Goal: Transaction & Acquisition: Purchase product/service

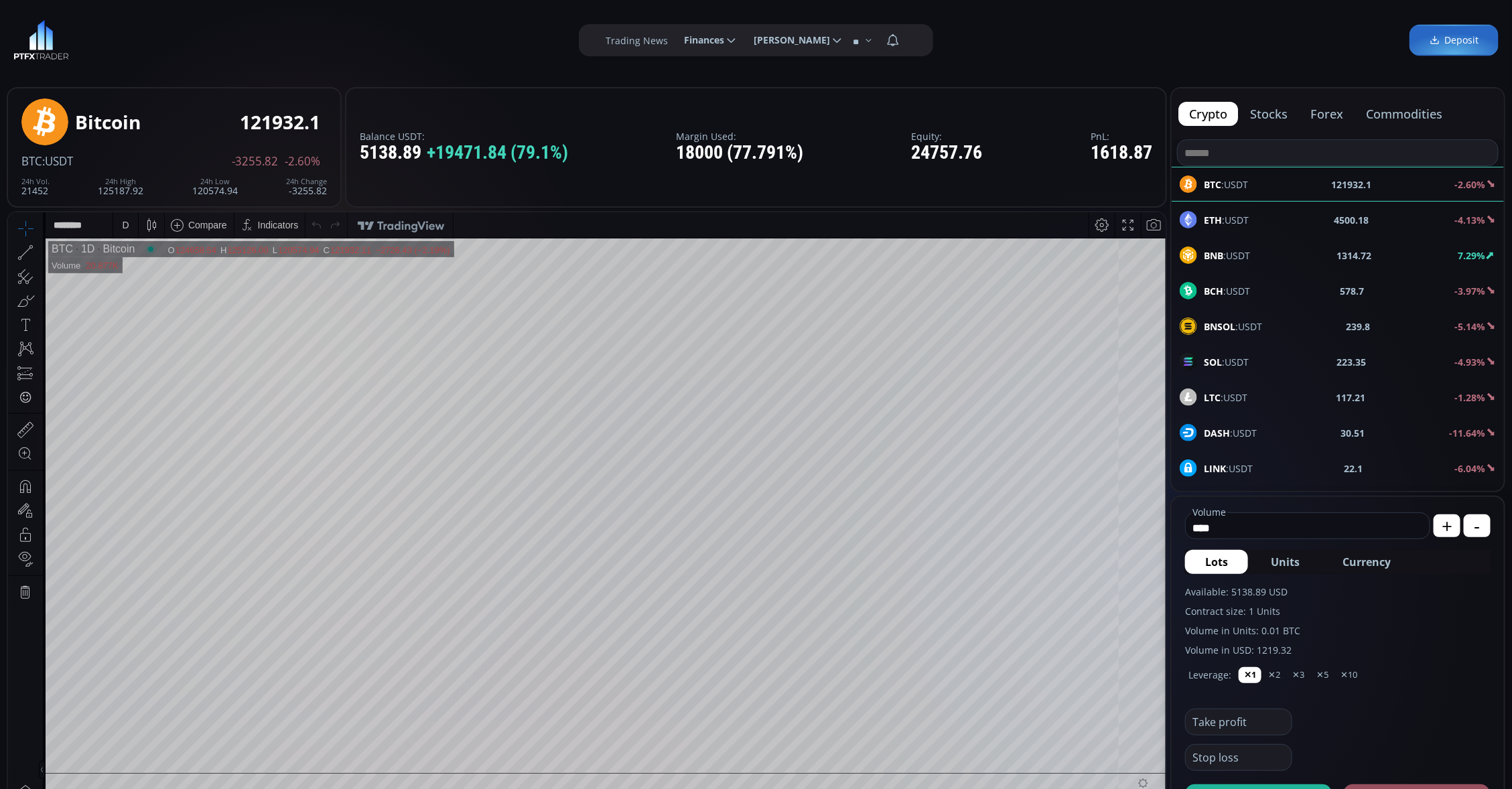
scroll to position [168, 0]
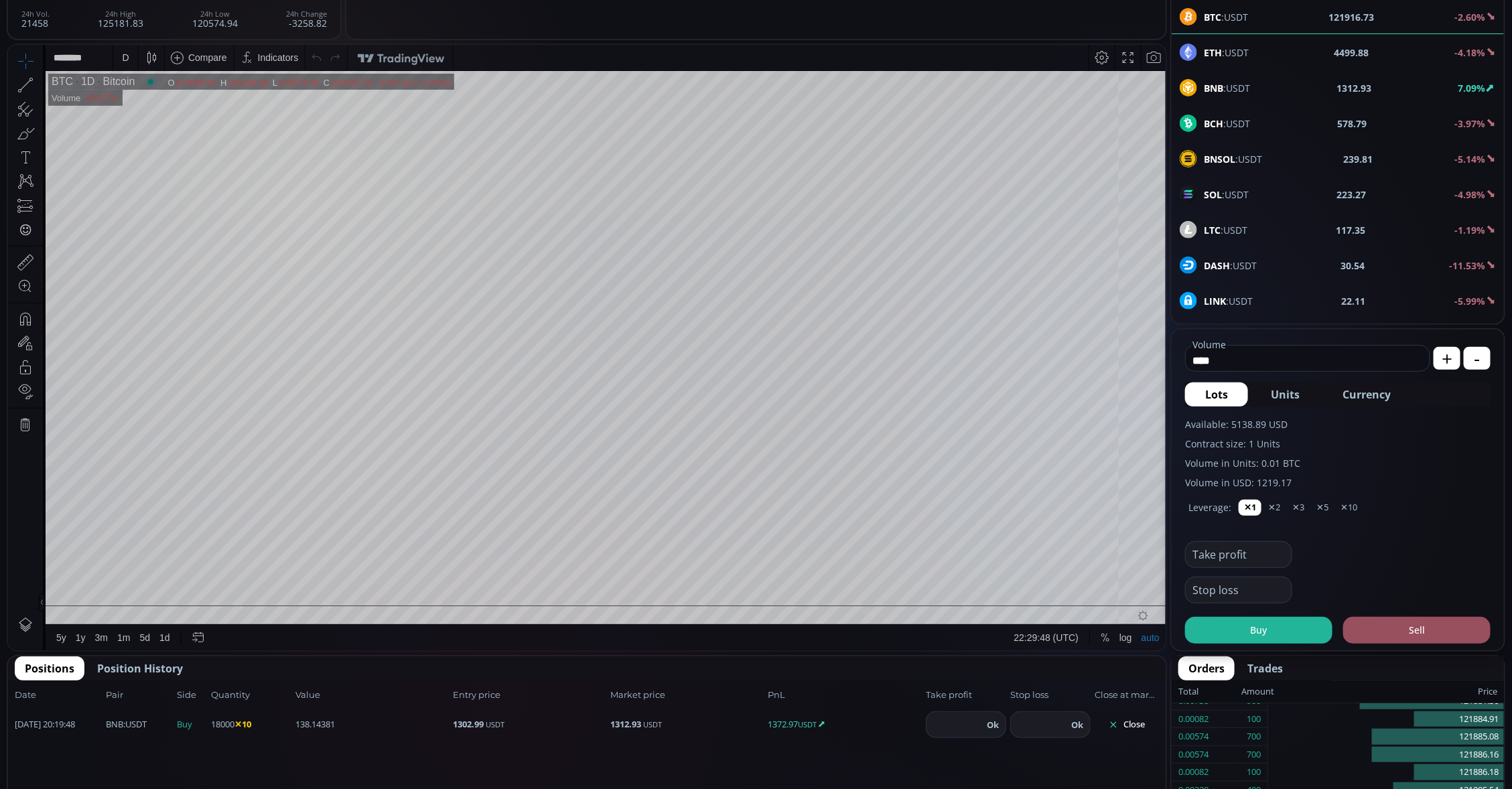
click at [1240, 93] on span "BNB :USDT" at bounding box center [1227, 88] width 46 height 14
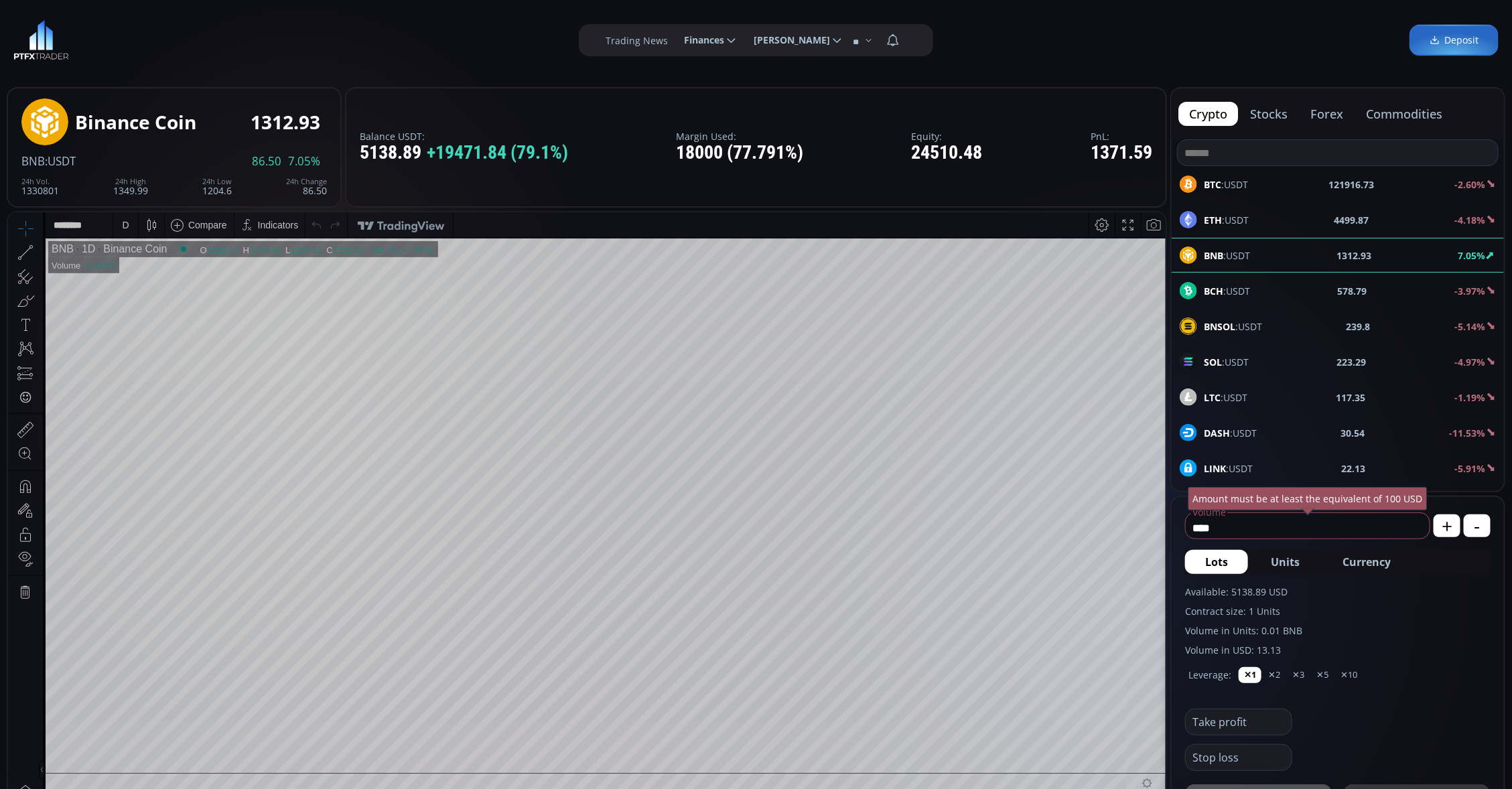
click at [120, 220] on div "D" at bounding box center [125, 224] width 11 height 26
click at [146, 277] on div "1 minute" at bounding box center [140, 273] width 36 height 11
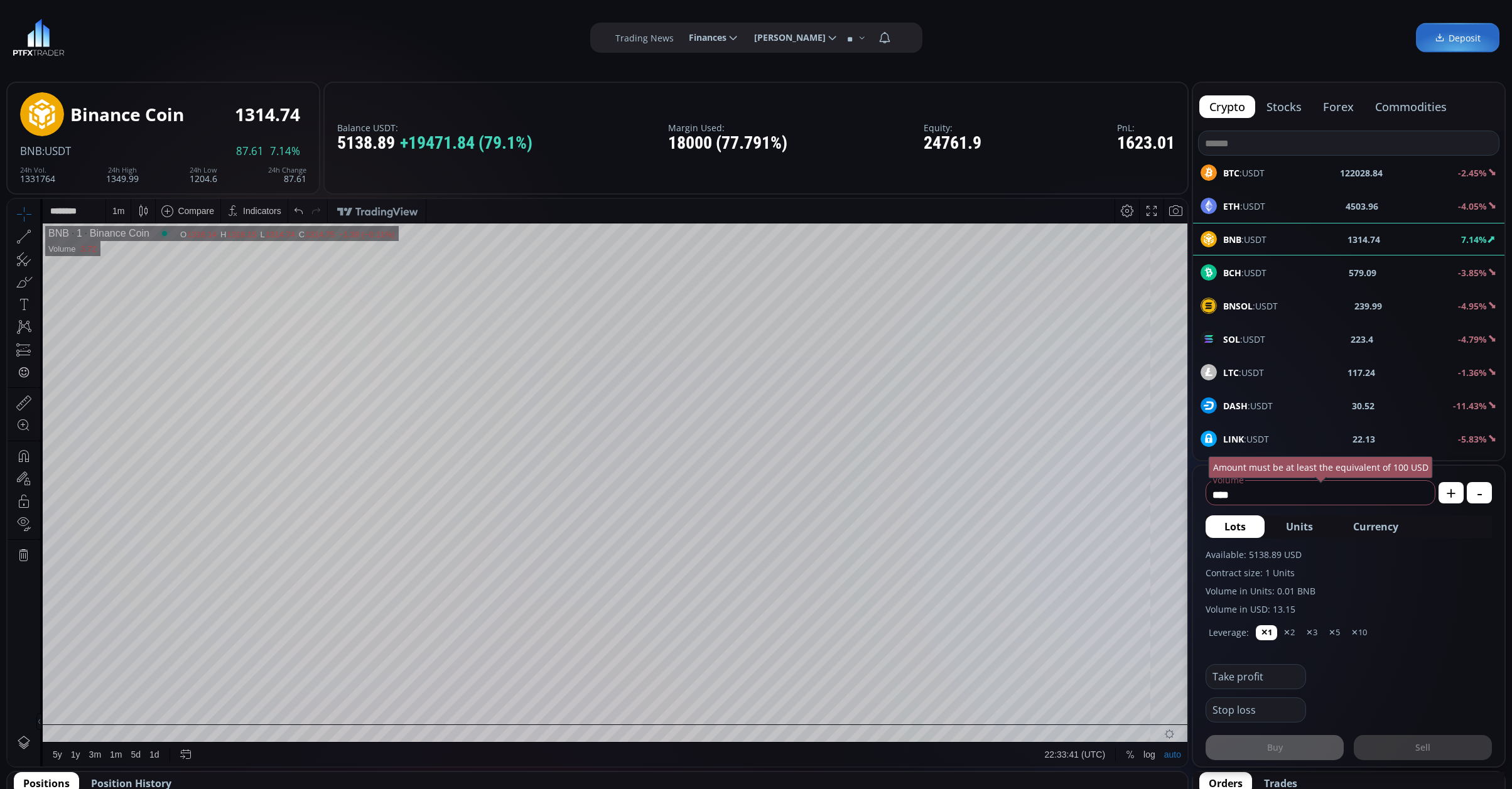
scroll to position [167, 0]
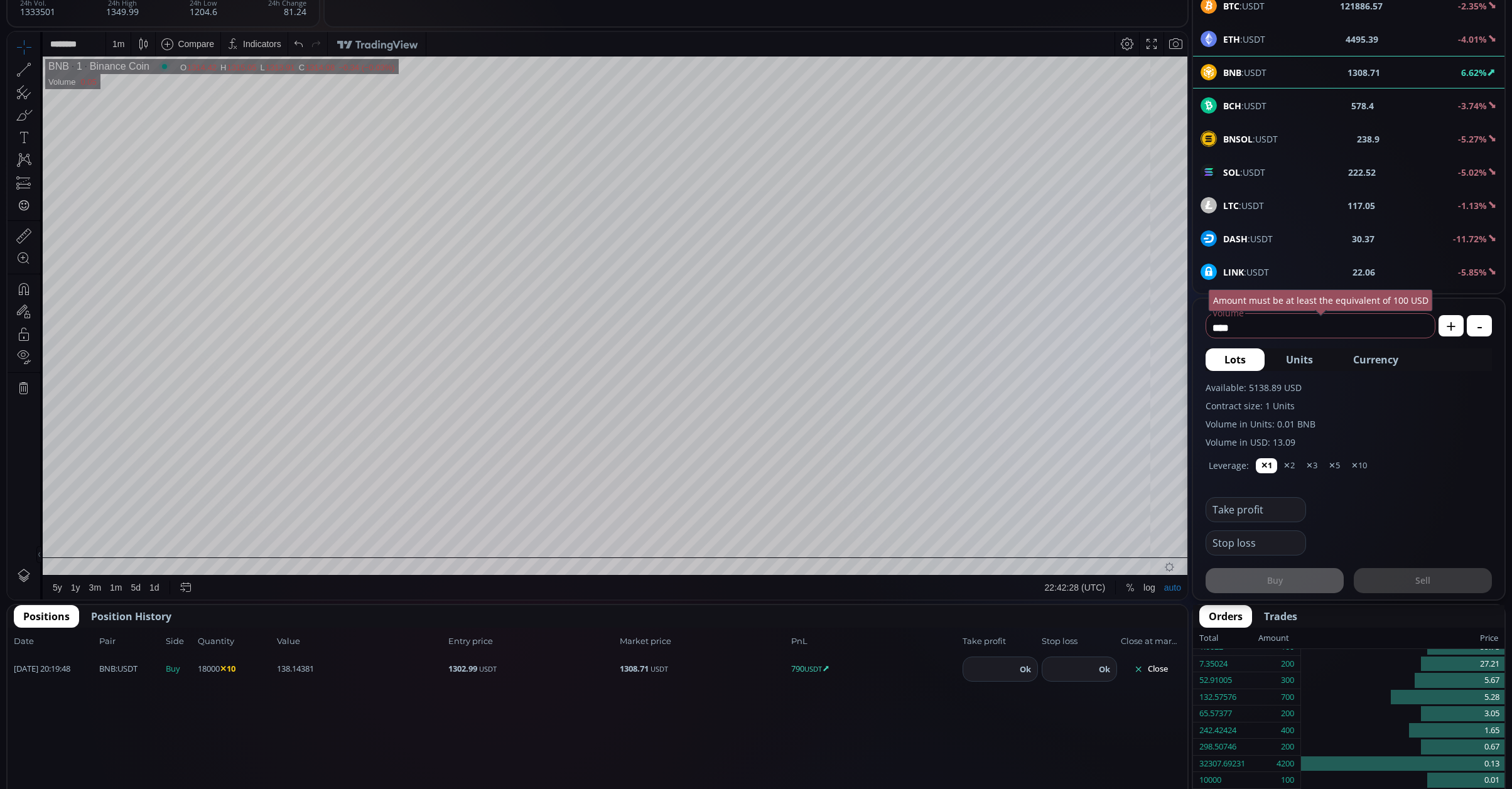
click at [116, 38] on div "1 m" at bounding box center [118, 44] width 12 height 24
click at [148, 93] on div "1 minute" at bounding box center [131, 90] width 34 height 10
click at [665, 527] on div at bounding box center [670, 529] width 18 height 18
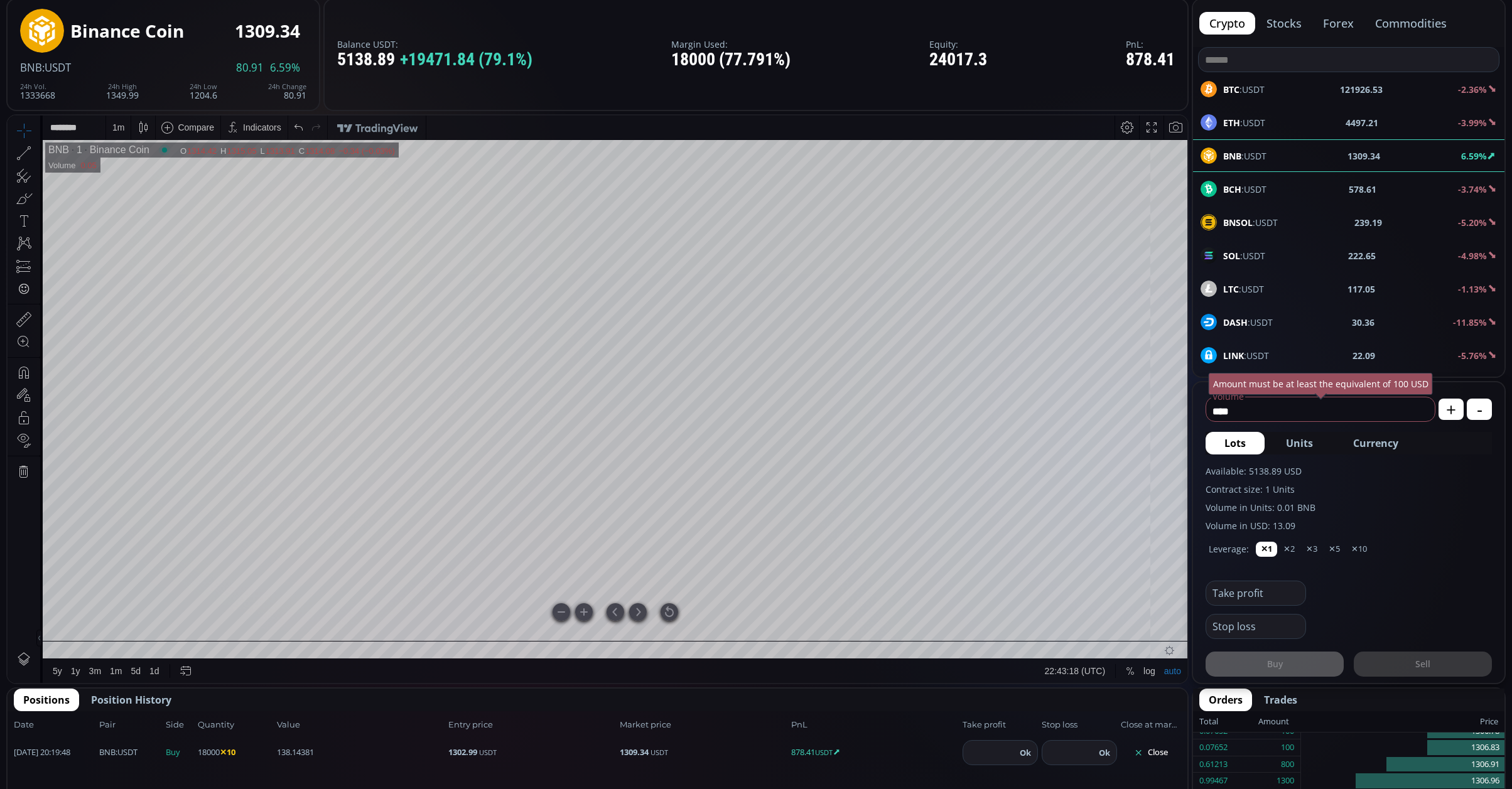
click at [675, 608] on div at bounding box center [670, 612] width 18 height 18
click at [670, 609] on div "BNB 1 Binance Coin O 1314.42 H 1315.05 L 1313.91 C 1314.08 1314.08 −0.34 (−0.03…" at bounding box center [615, 399] width 1145 height 519
click at [667, 606] on div at bounding box center [670, 612] width 18 height 18
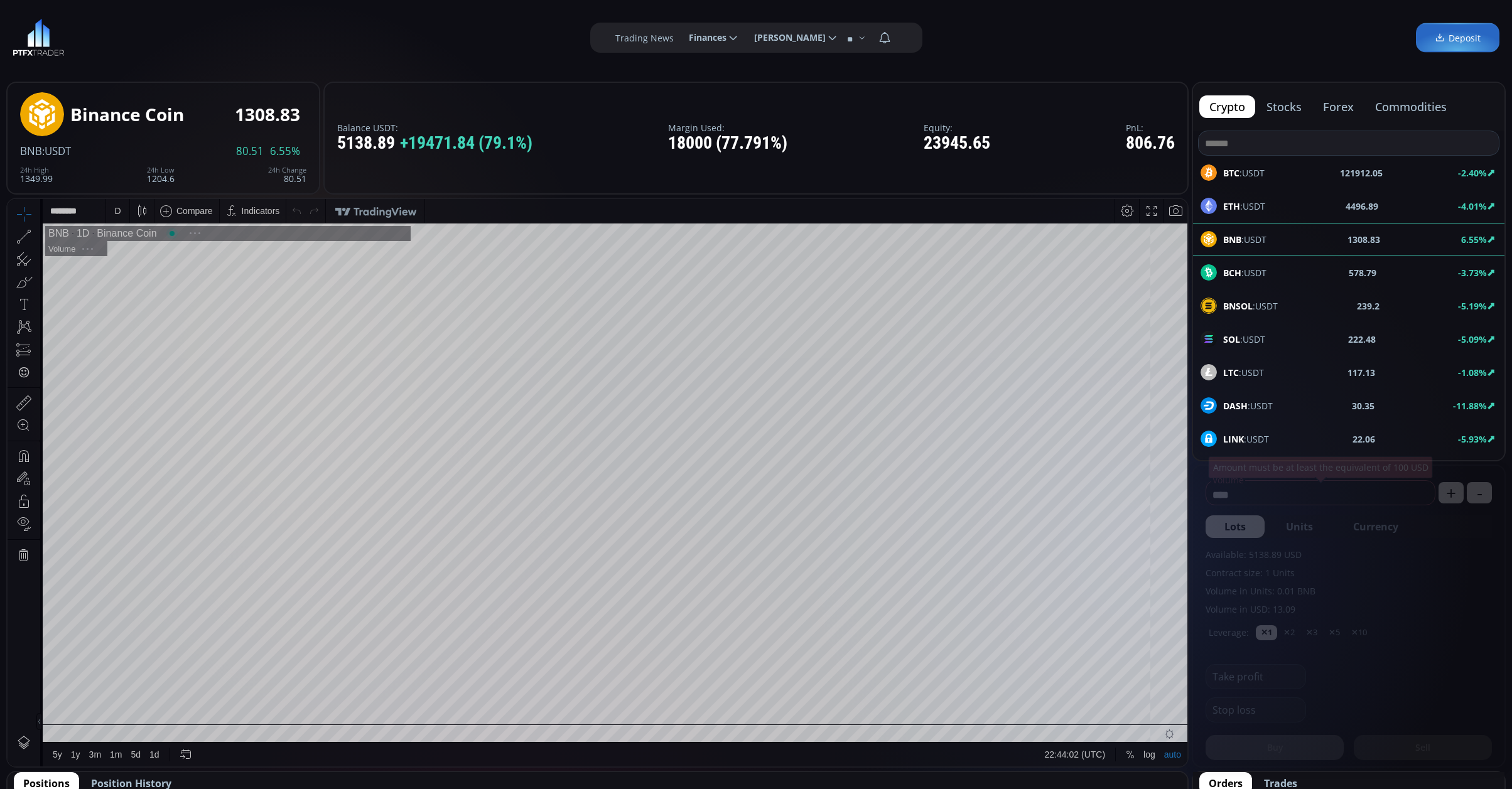
scroll to position [178, 0]
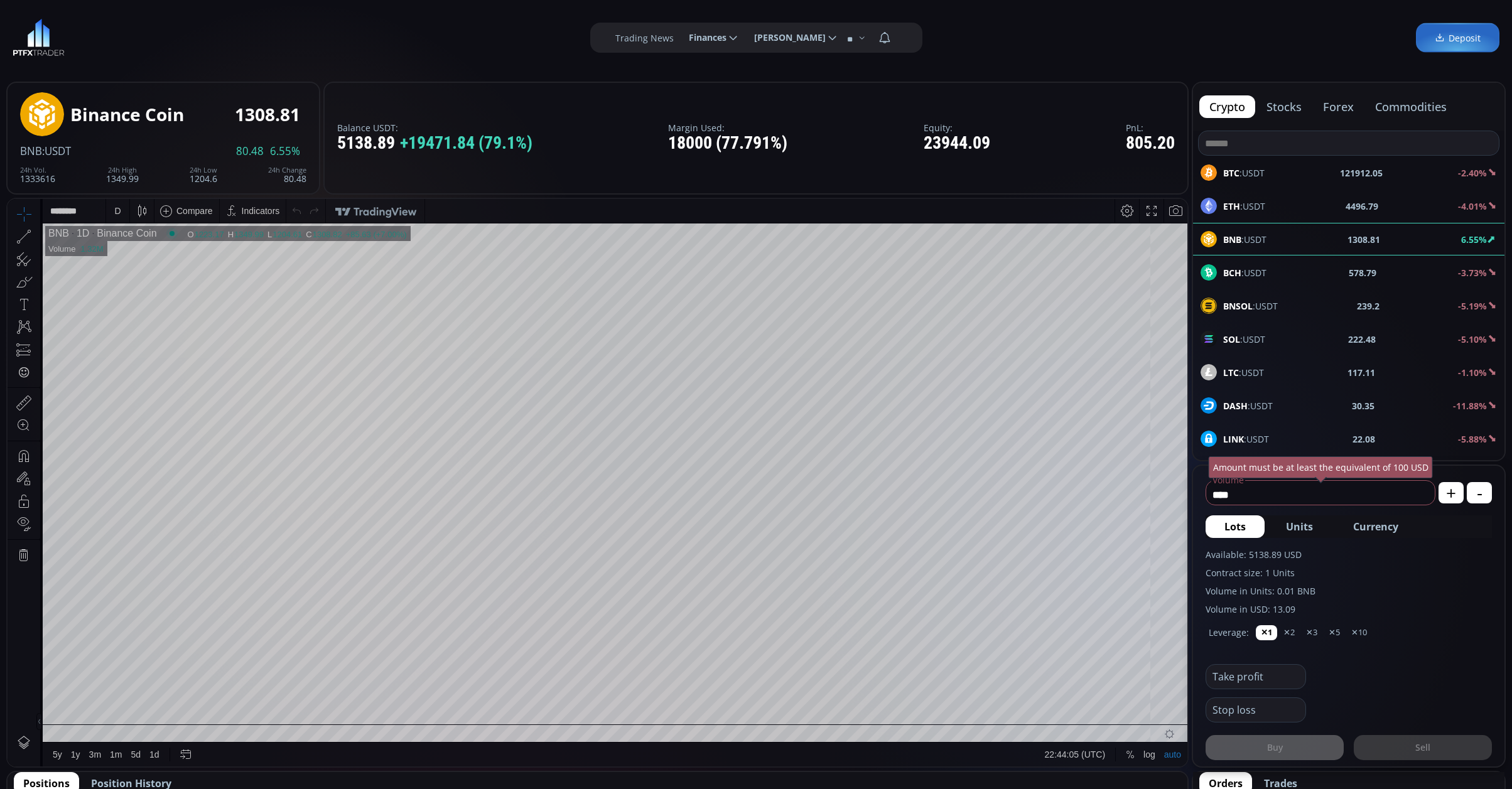
click at [122, 209] on div "D" at bounding box center [117, 211] width 10 height 24
click at [147, 253] on div "1 minute" at bounding box center [131, 257] width 34 height 10
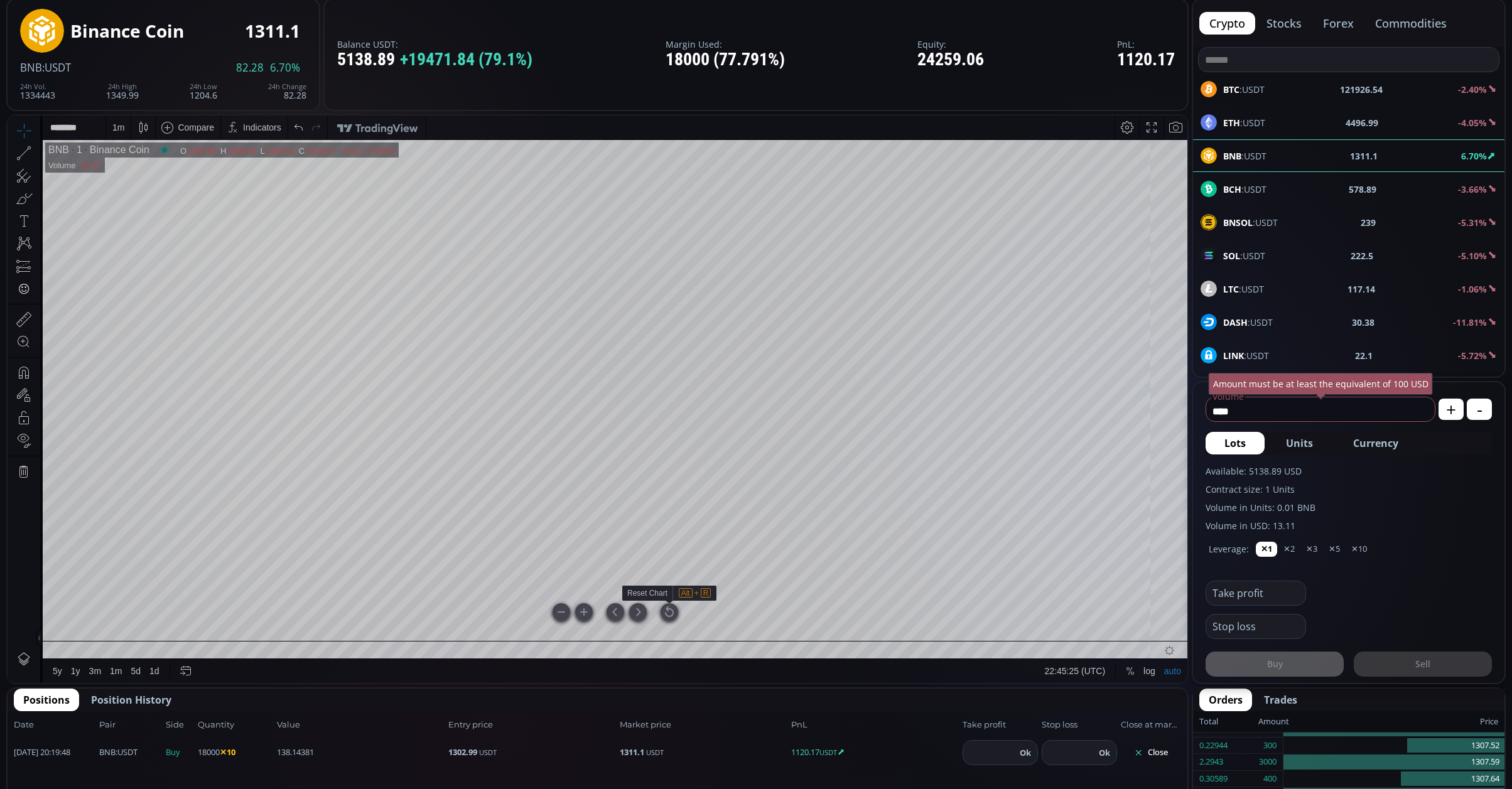
click at [670, 616] on div at bounding box center [670, 612] width 18 height 18
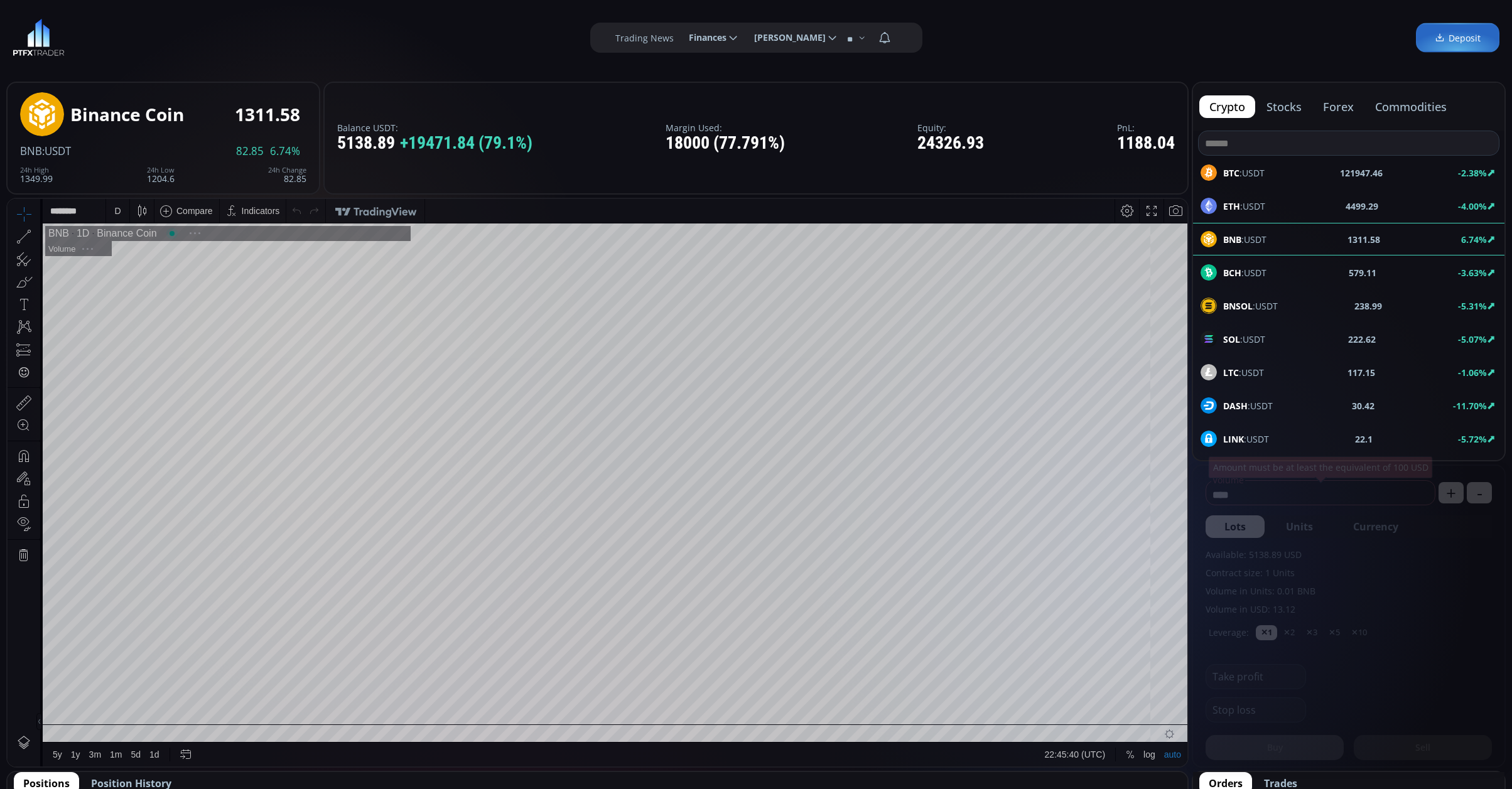
scroll to position [178, 0]
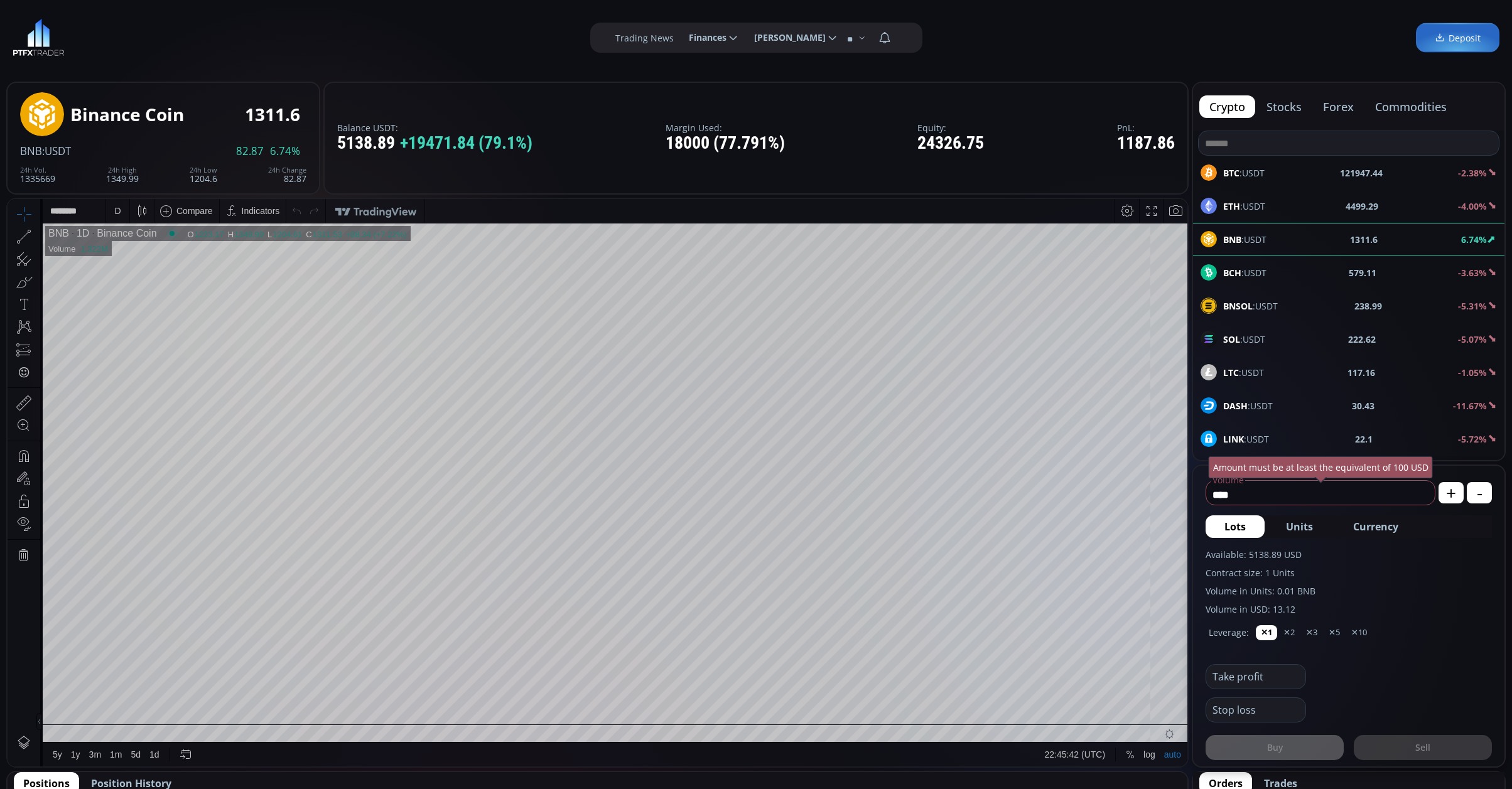
click at [109, 211] on div "D" at bounding box center [117, 211] width 23 height 24
click at [145, 258] on div "1 minute" at bounding box center [131, 257] width 34 height 10
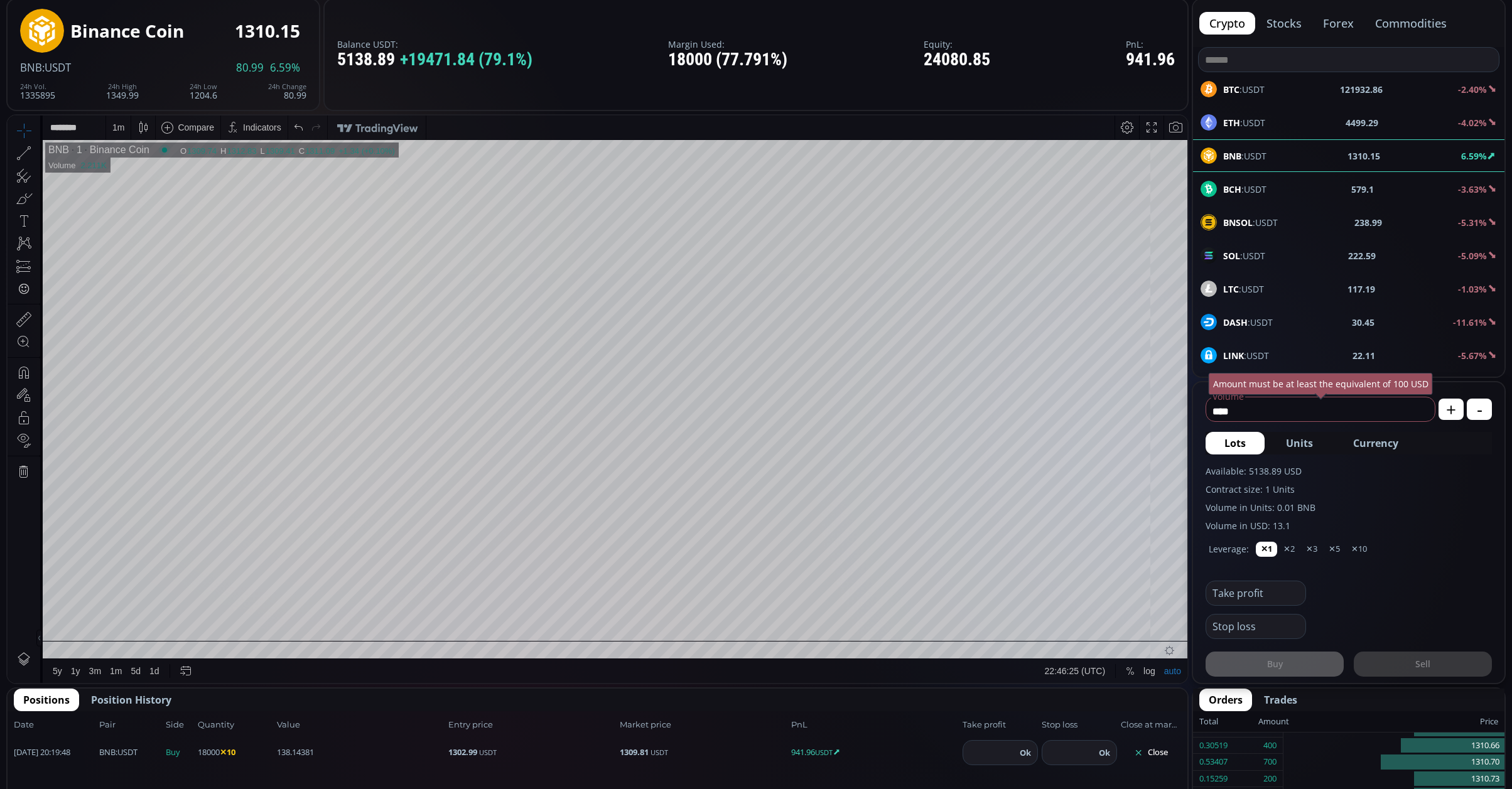
scroll to position [167, 0]
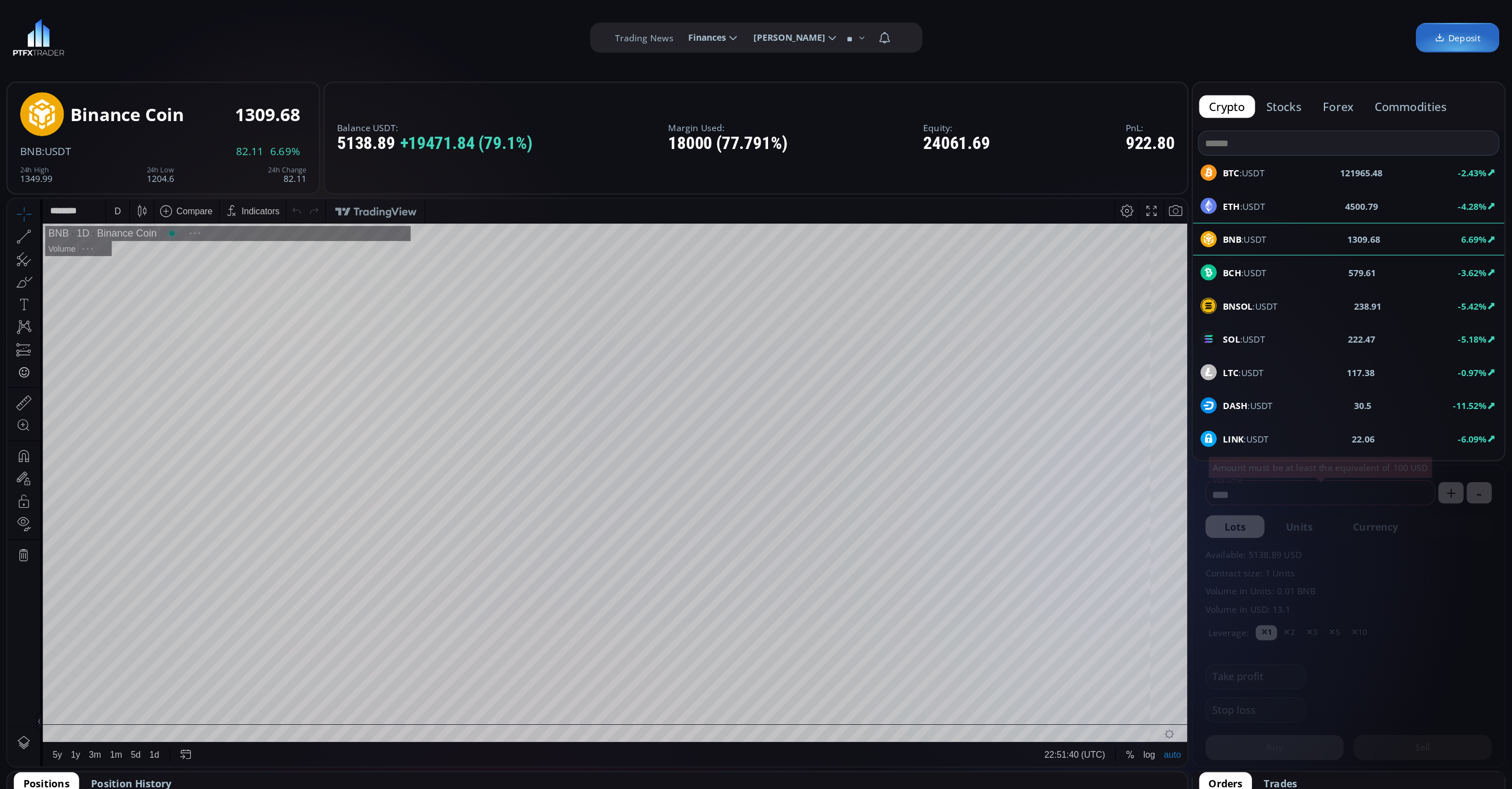
scroll to position [158, 0]
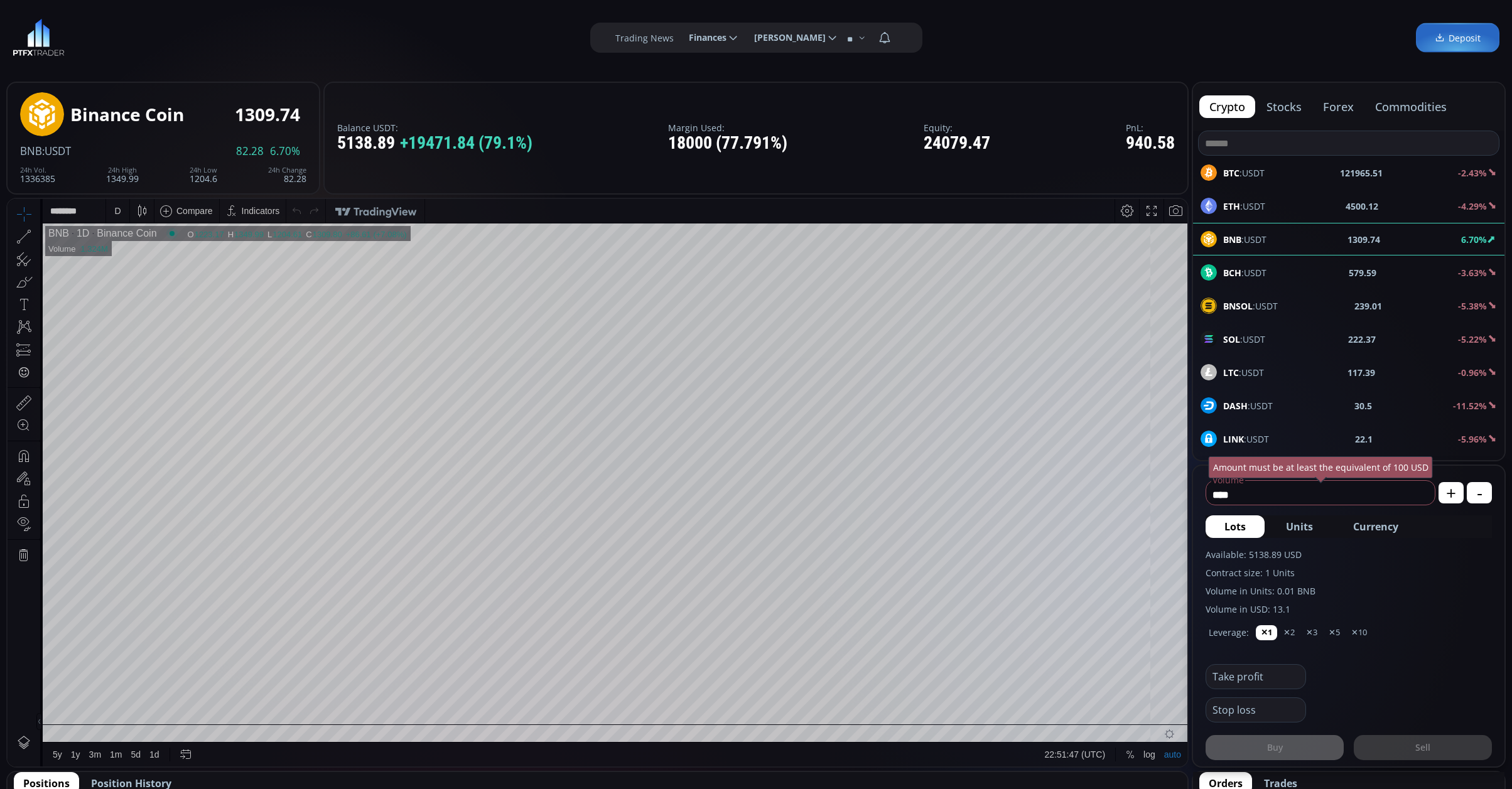
click at [108, 209] on div "D" at bounding box center [117, 211] width 23 height 24
click at [122, 255] on div "1 minute" at bounding box center [131, 257] width 34 height 10
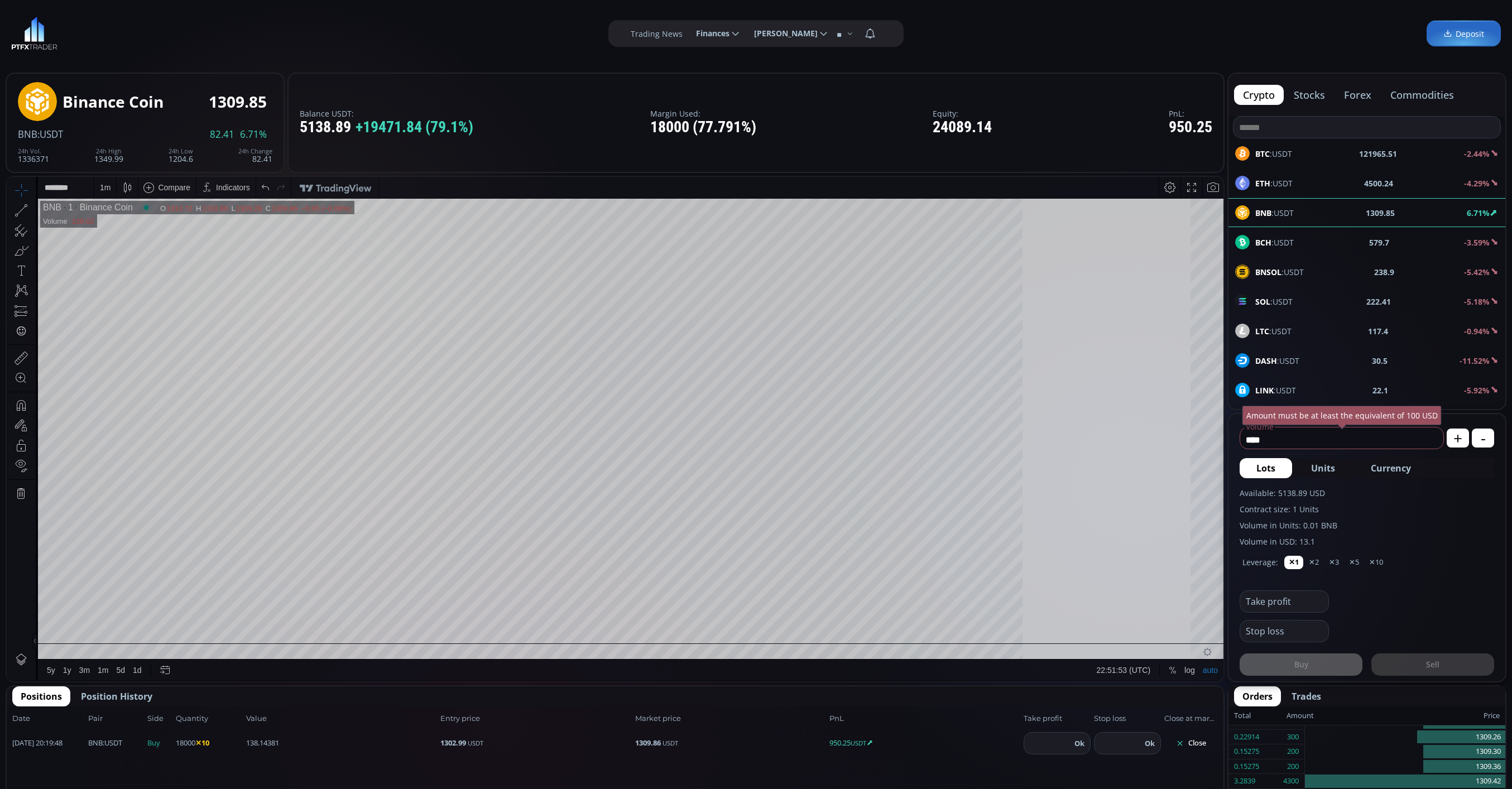
scroll to position [158, 0]
click at [678, 621] on div at bounding box center [679, 618] width 16 height 16
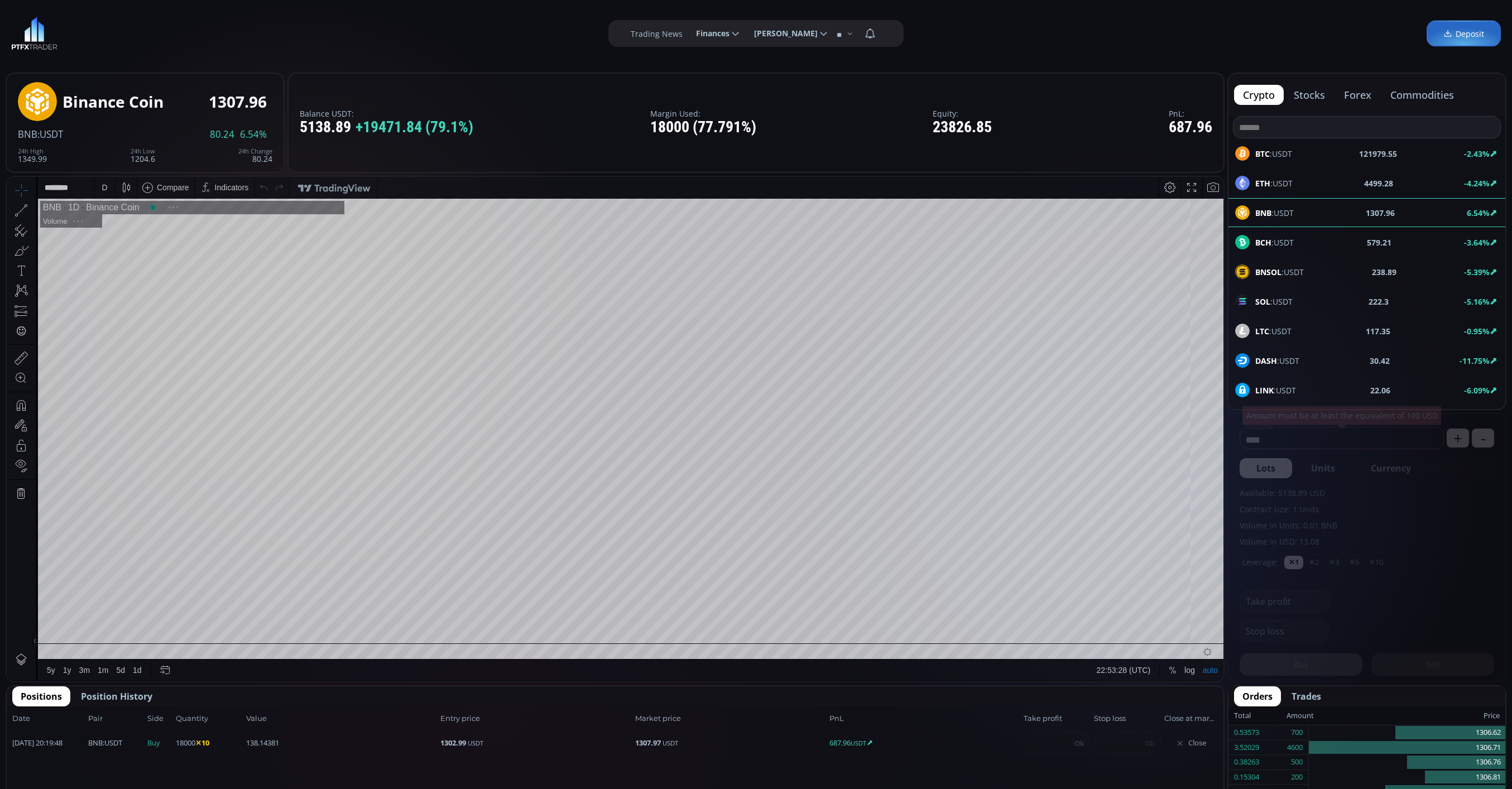
scroll to position [160, 0]
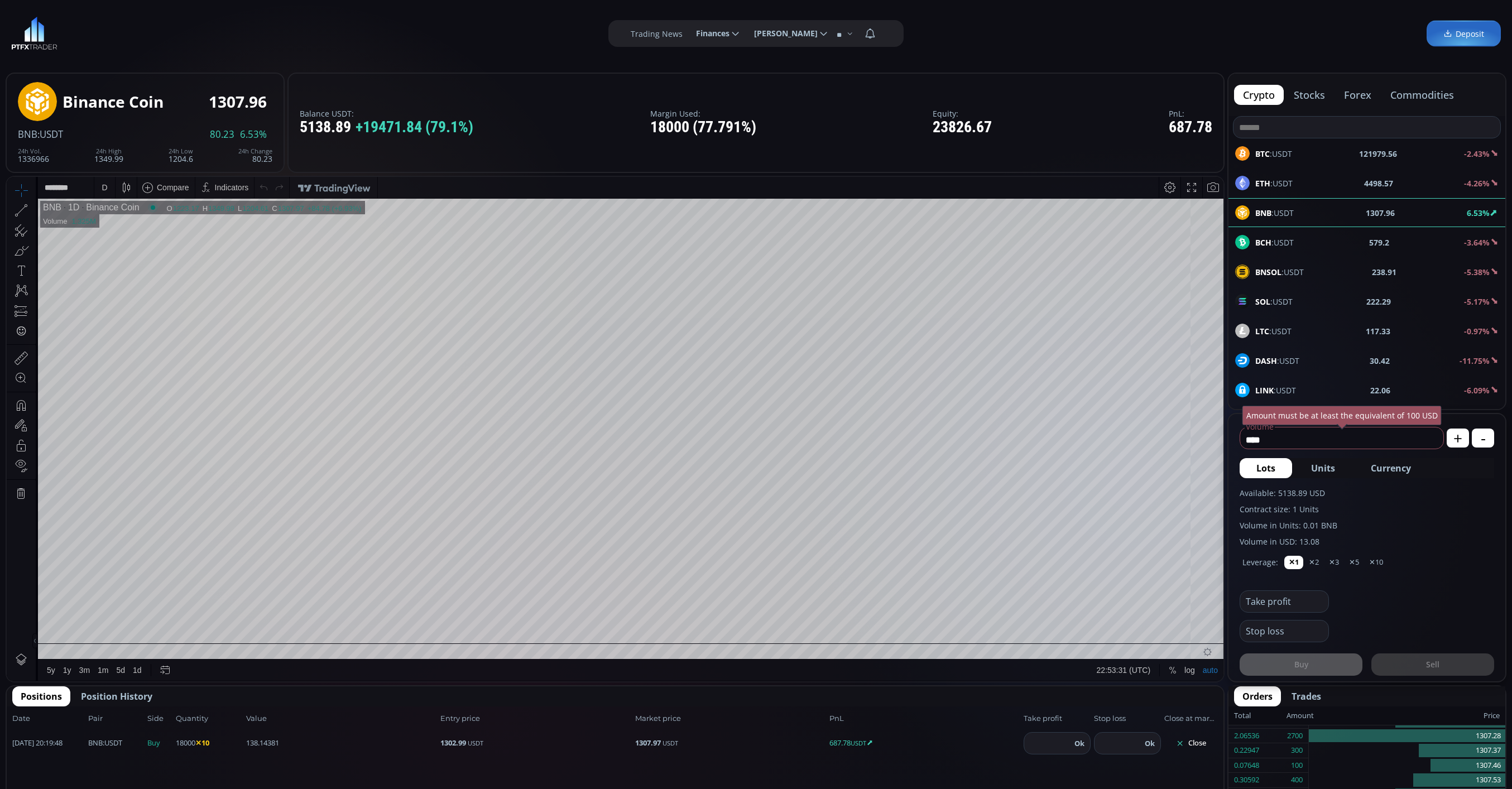
click at [107, 185] on div "D" at bounding box center [104, 188] width 9 height 21
click at [123, 220] on div "1 minute" at bounding box center [133, 228] width 78 height 18
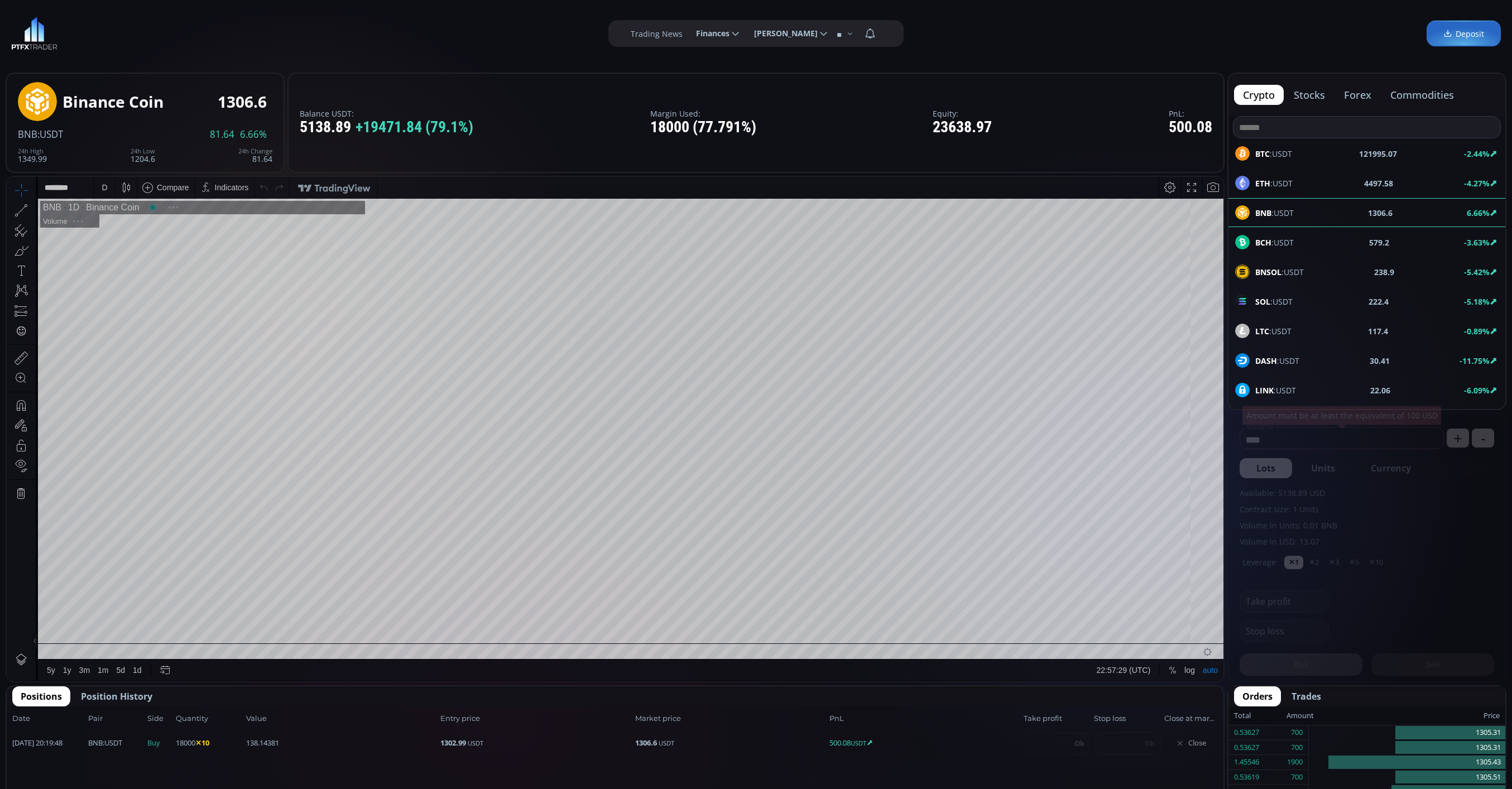
scroll to position [160, 0]
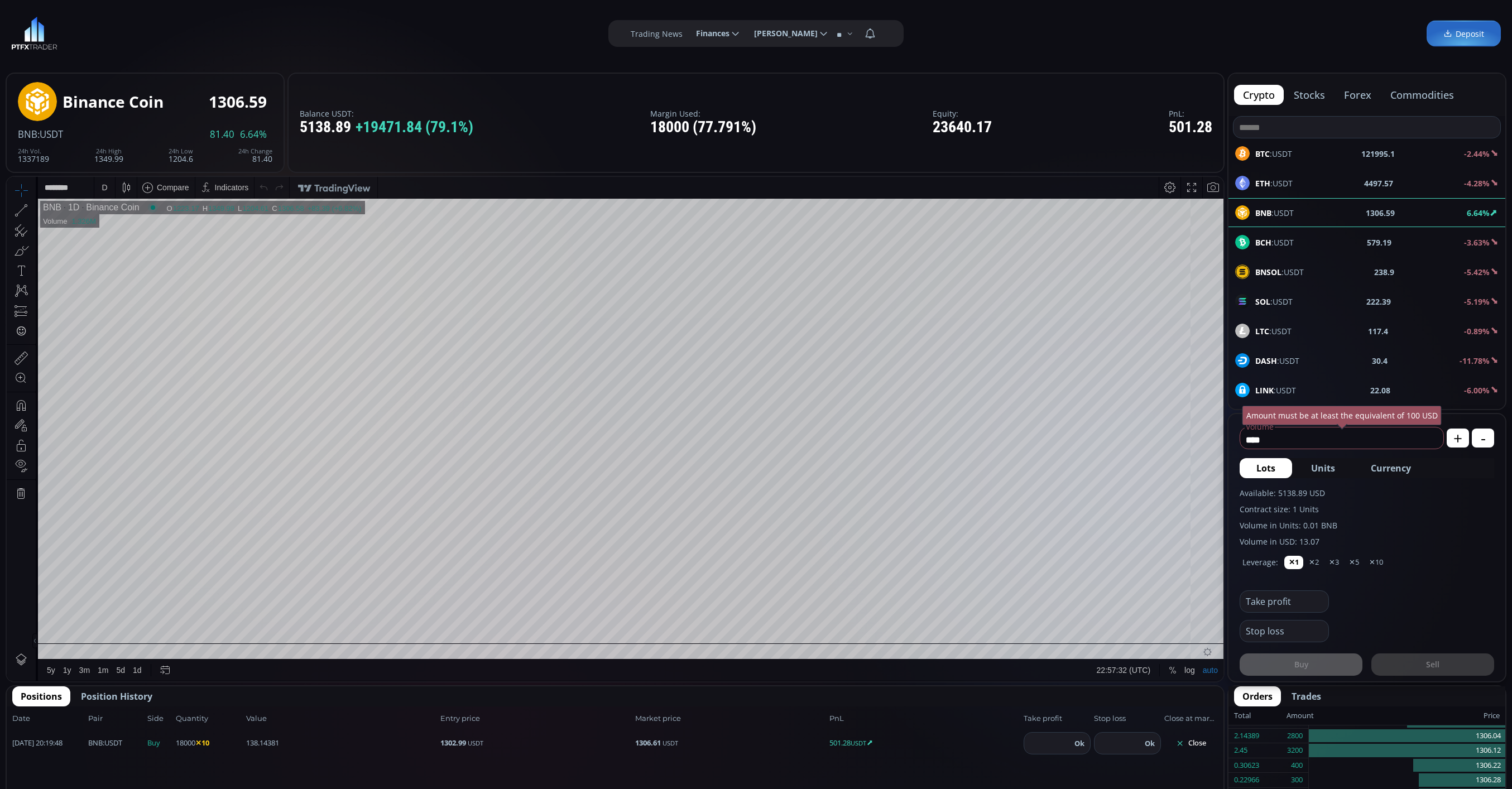
click at [96, 183] on div "D" at bounding box center [104, 188] width 21 height 21
click at [119, 227] on div "1 minute" at bounding box center [116, 228] width 30 height 9
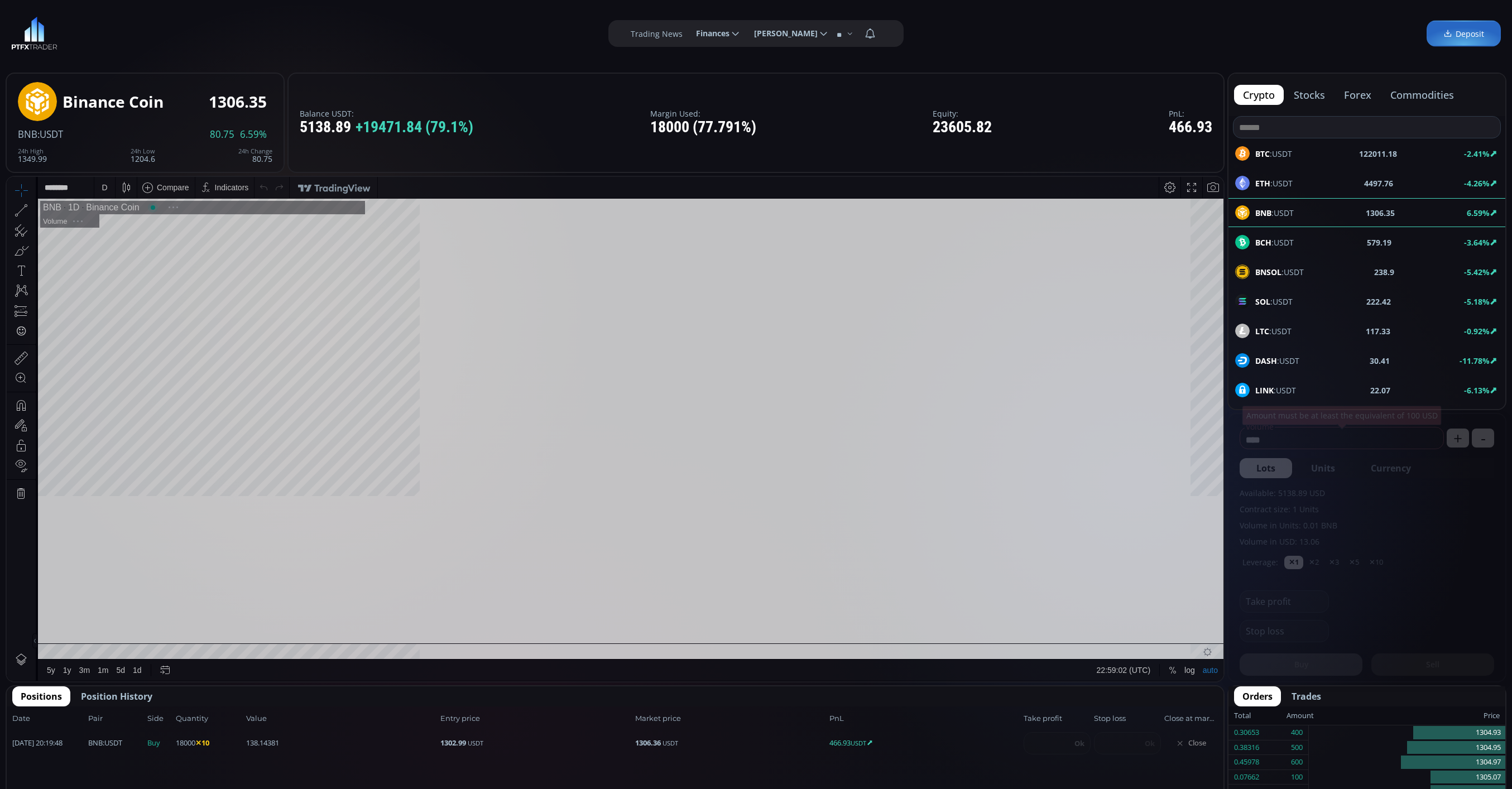
scroll to position [160, 0]
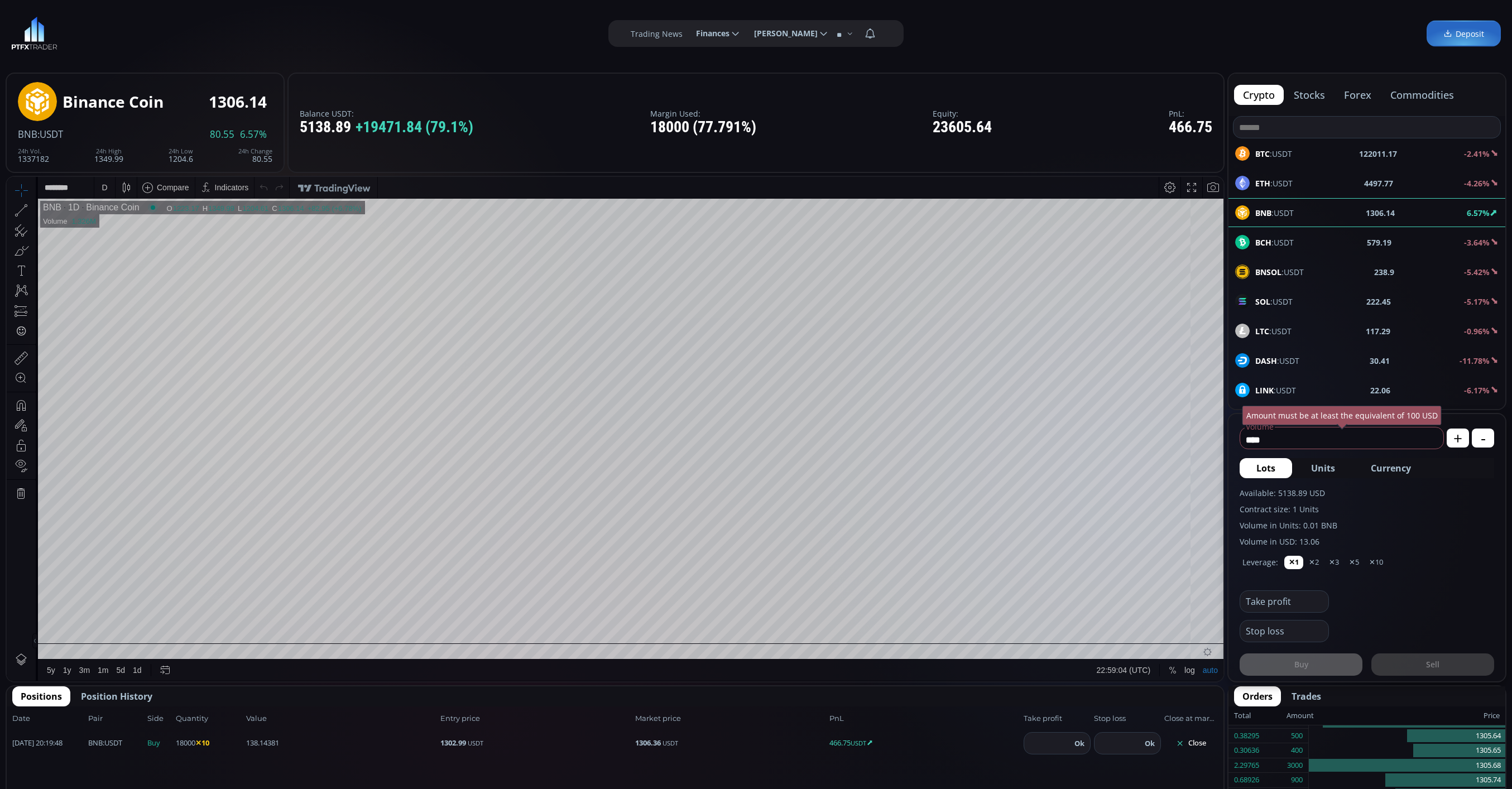
click at [106, 185] on div "D" at bounding box center [104, 188] width 6 height 9
click at [118, 235] on div "1 minute" at bounding box center [133, 228] width 78 height 18
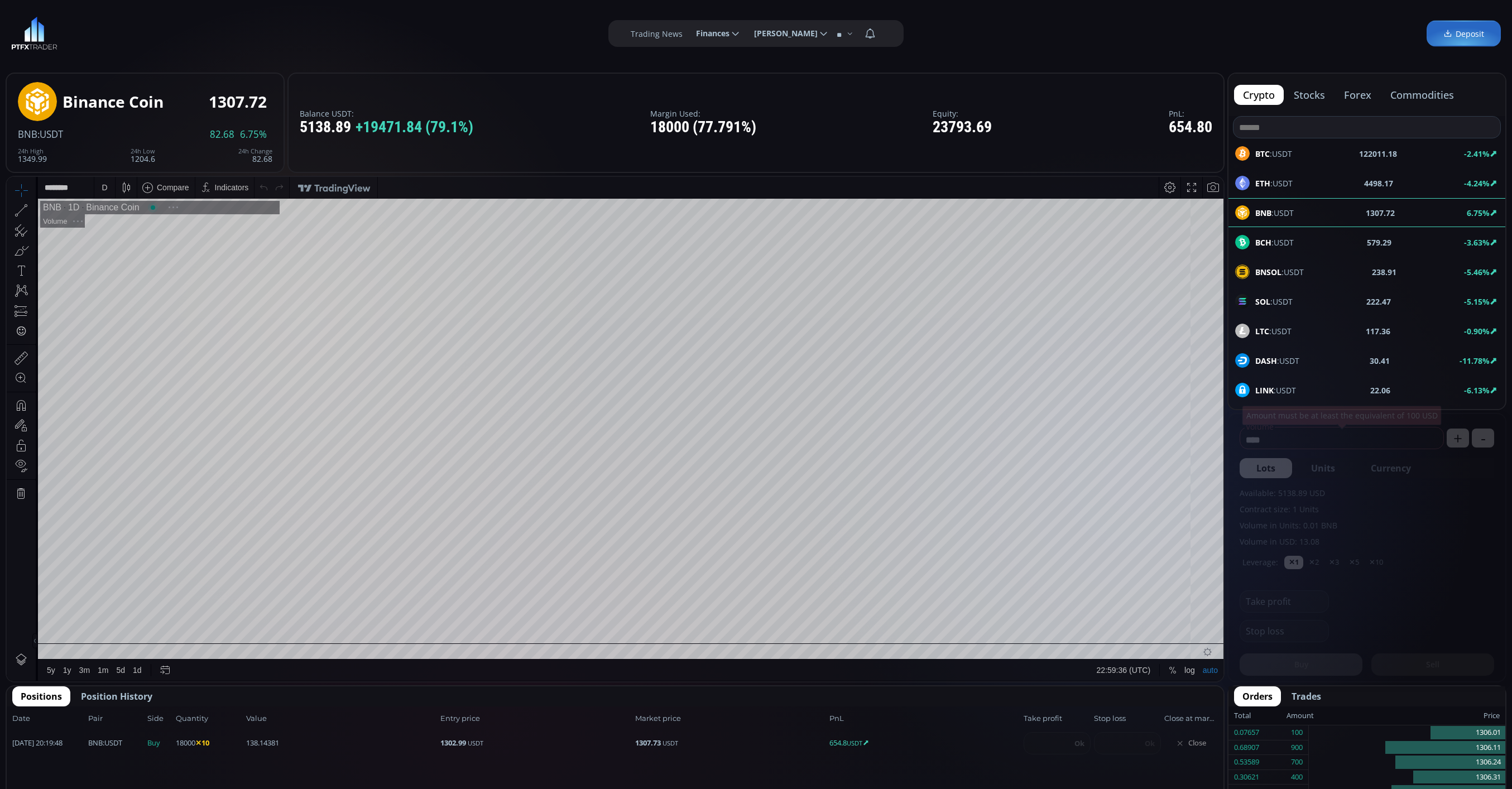
scroll to position [160, 0]
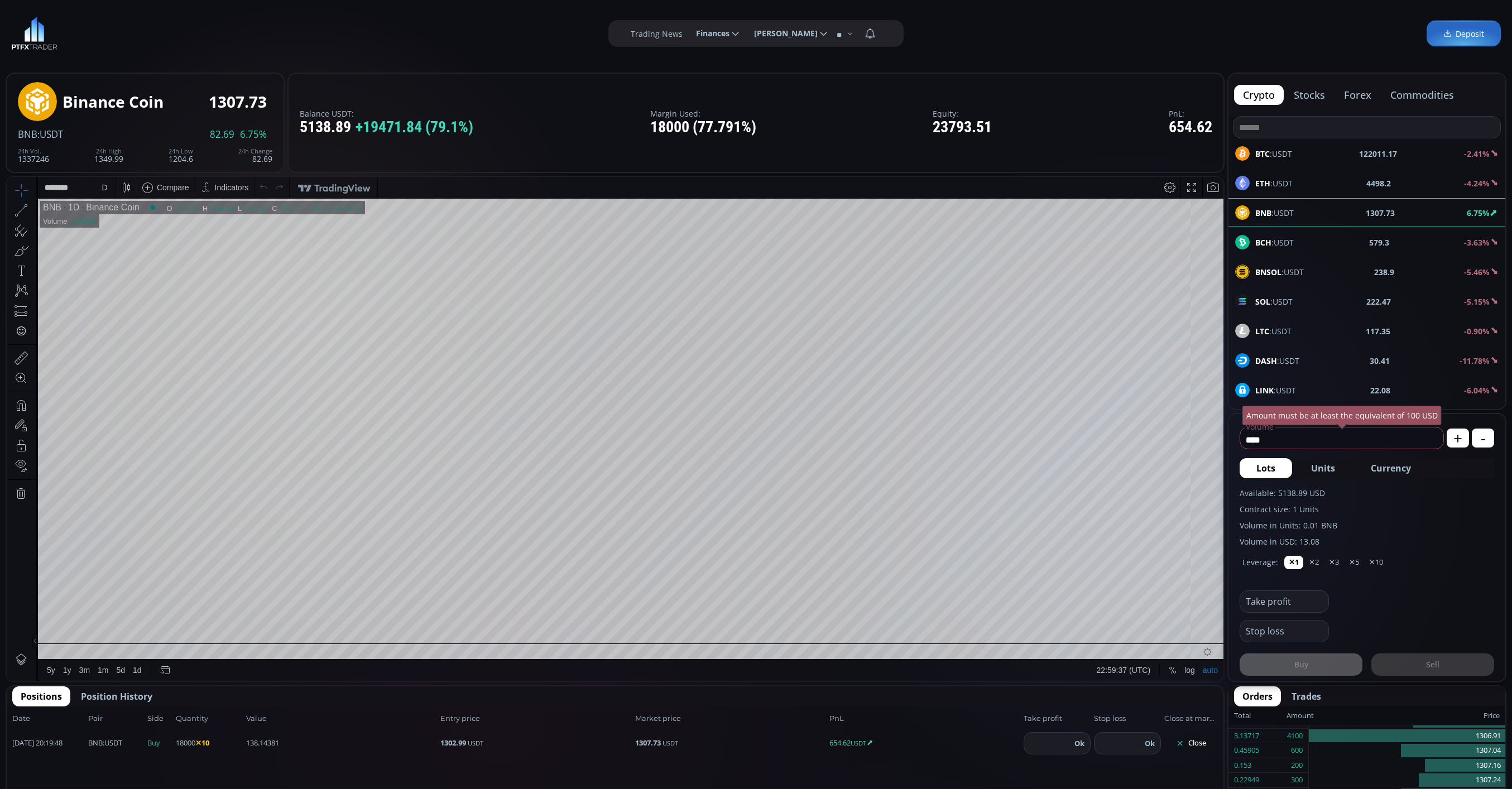
click at [105, 185] on div "D" at bounding box center [104, 188] width 6 height 9
click at [108, 229] on div "1 minute" at bounding box center [116, 228] width 30 height 9
click at [103, 187] on div "1 m" at bounding box center [105, 188] width 11 height 9
click at [143, 279] on div "30 minutes" at bounding box center [132, 282] width 68 height 9
click at [107, 183] on div "30 m" at bounding box center [107, 188] width 15 height 9
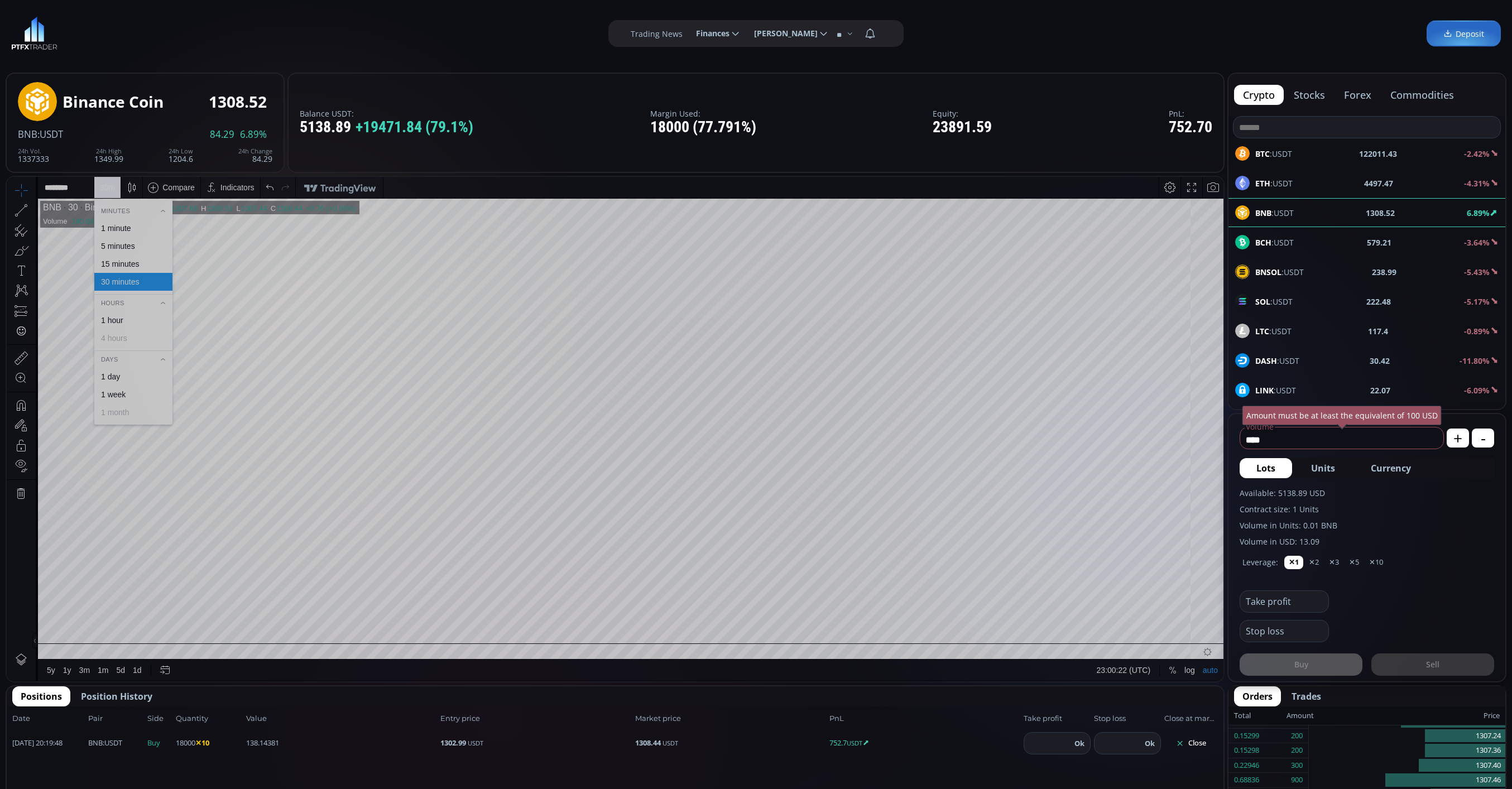
click at [152, 265] on div "15 minutes" at bounding box center [132, 264] width 68 height 9
click at [103, 184] on div "15 m" at bounding box center [107, 188] width 15 height 9
click at [145, 241] on div "Minutes 1 minute 5 minutes 15 minutes 30 minutes Hours 1 hour 4 hours Days 1 da…" at bounding box center [133, 312] width 78 height 216
click at [145, 242] on div "5 minutes" at bounding box center [132, 246] width 68 height 9
click at [106, 192] on div "5 m" at bounding box center [105, 188] width 11 height 9
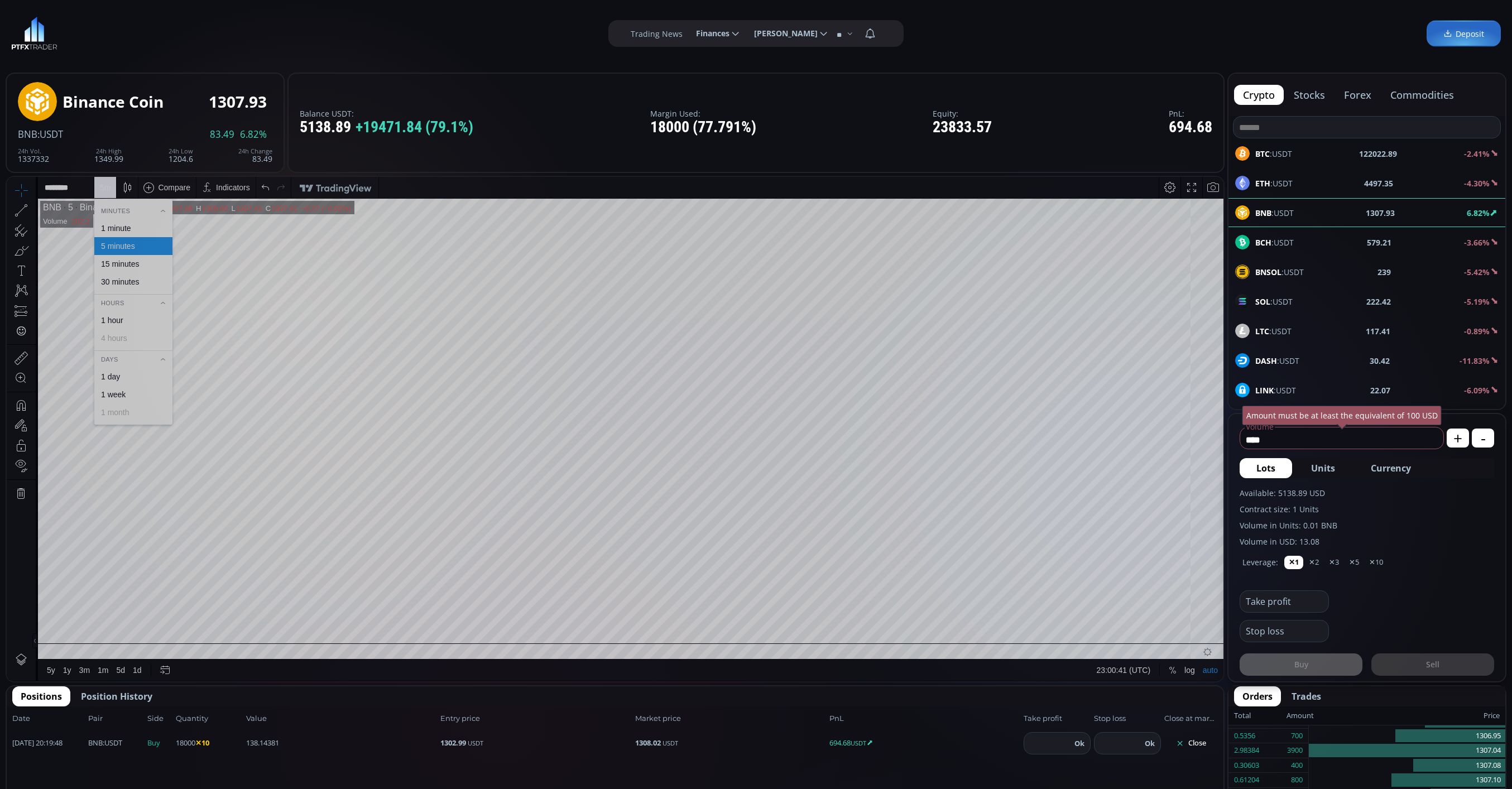
click at [116, 230] on div "1 minute" at bounding box center [116, 228] width 30 height 9
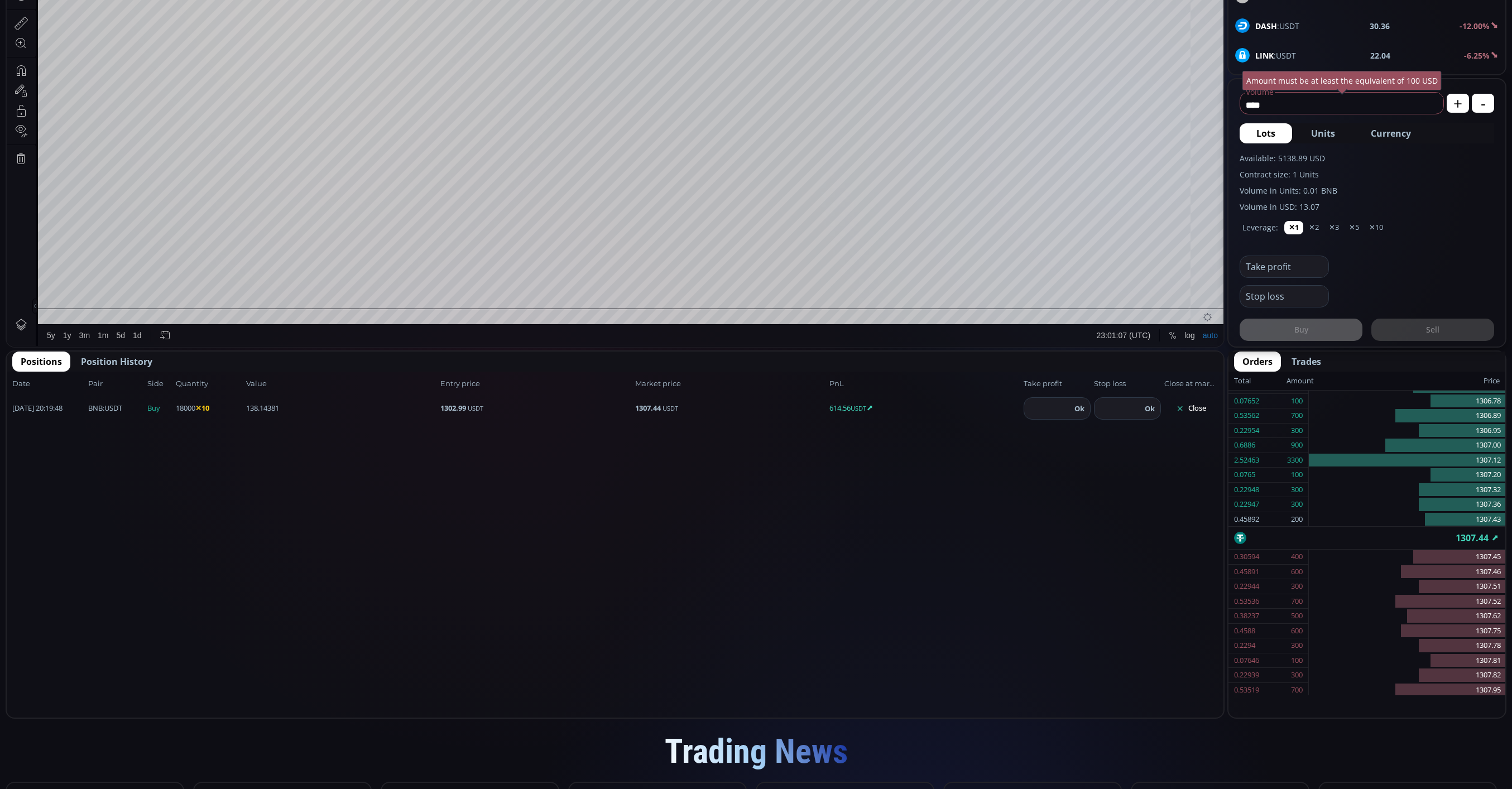
scroll to position [168, 0]
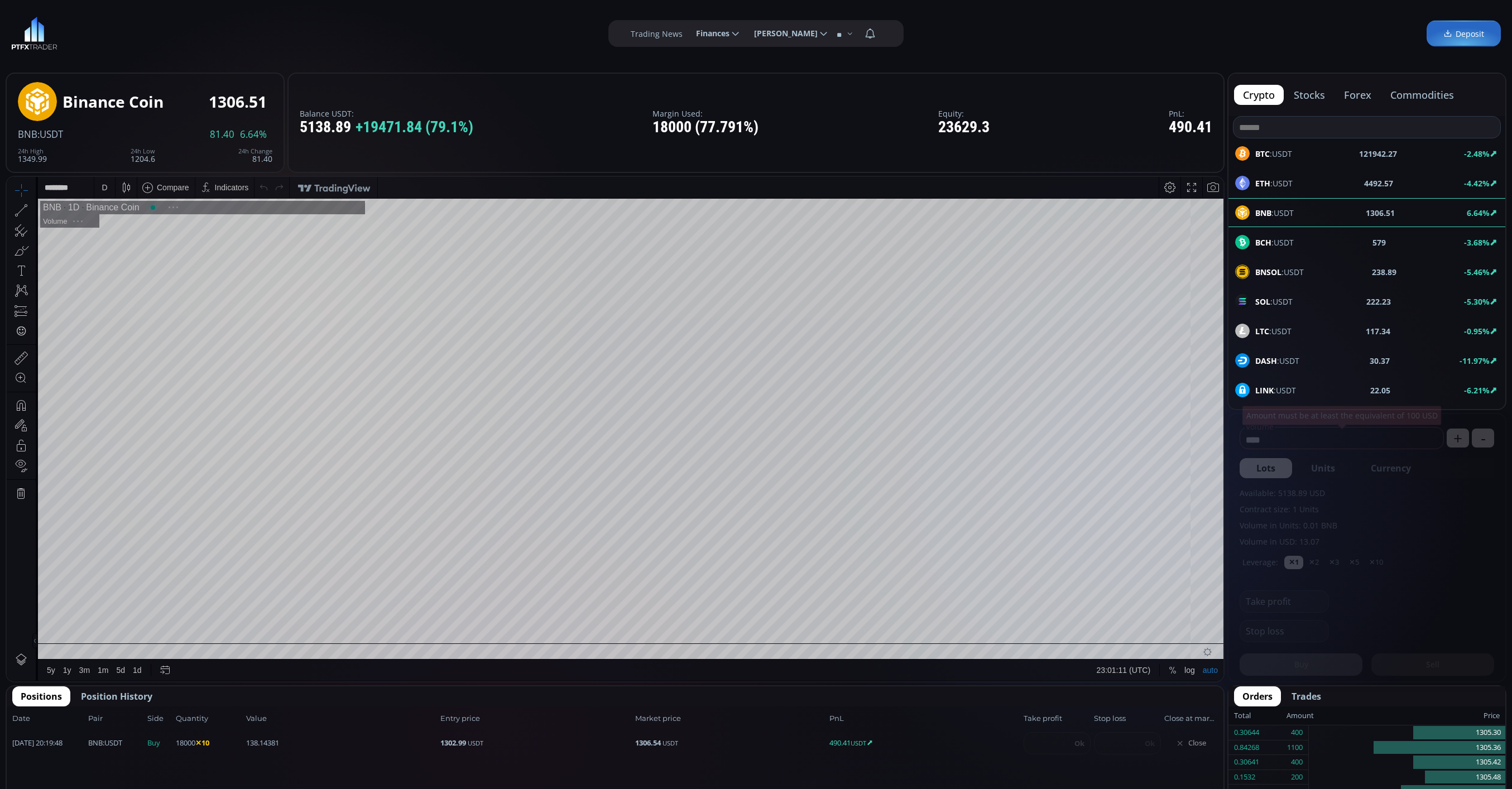
scroll to position [160, 0]
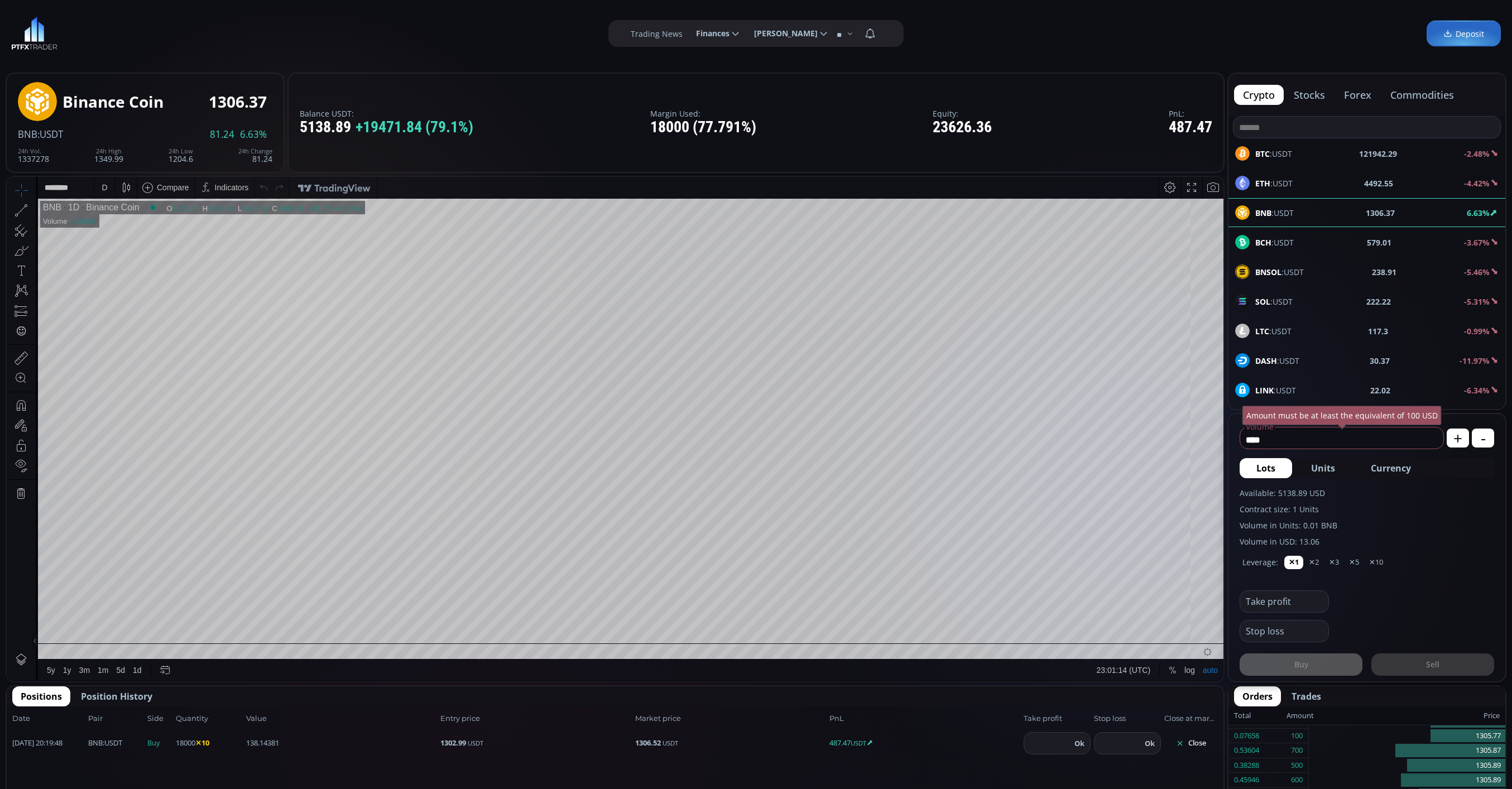
click at [108, 188] on div "D" at bounding box center [104, 188] width 9 height 21
click at [112, 226] on div "1 minute" at bounding box center [116, 228] width 30 height 9
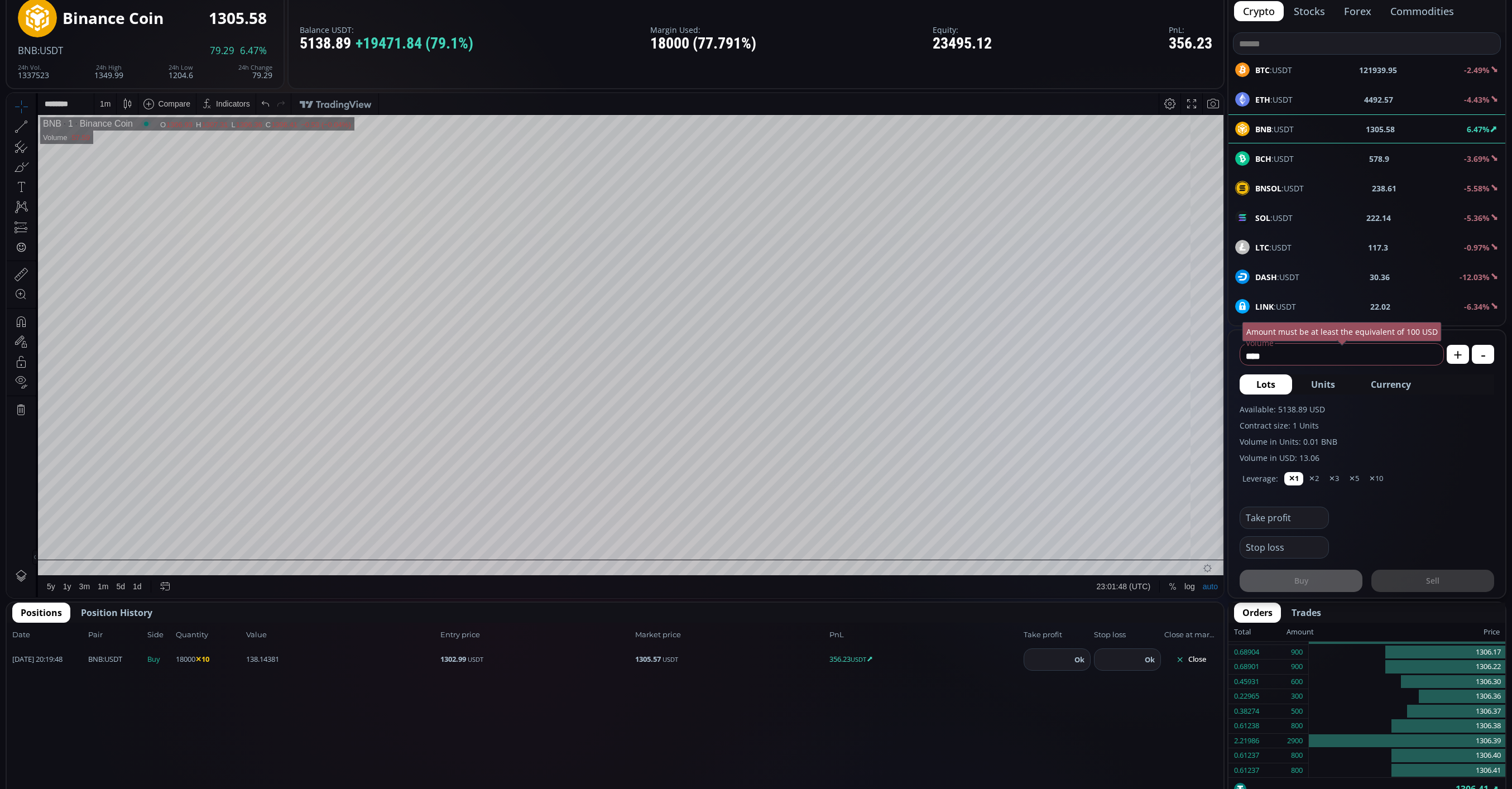
scroll to position [0, 0]
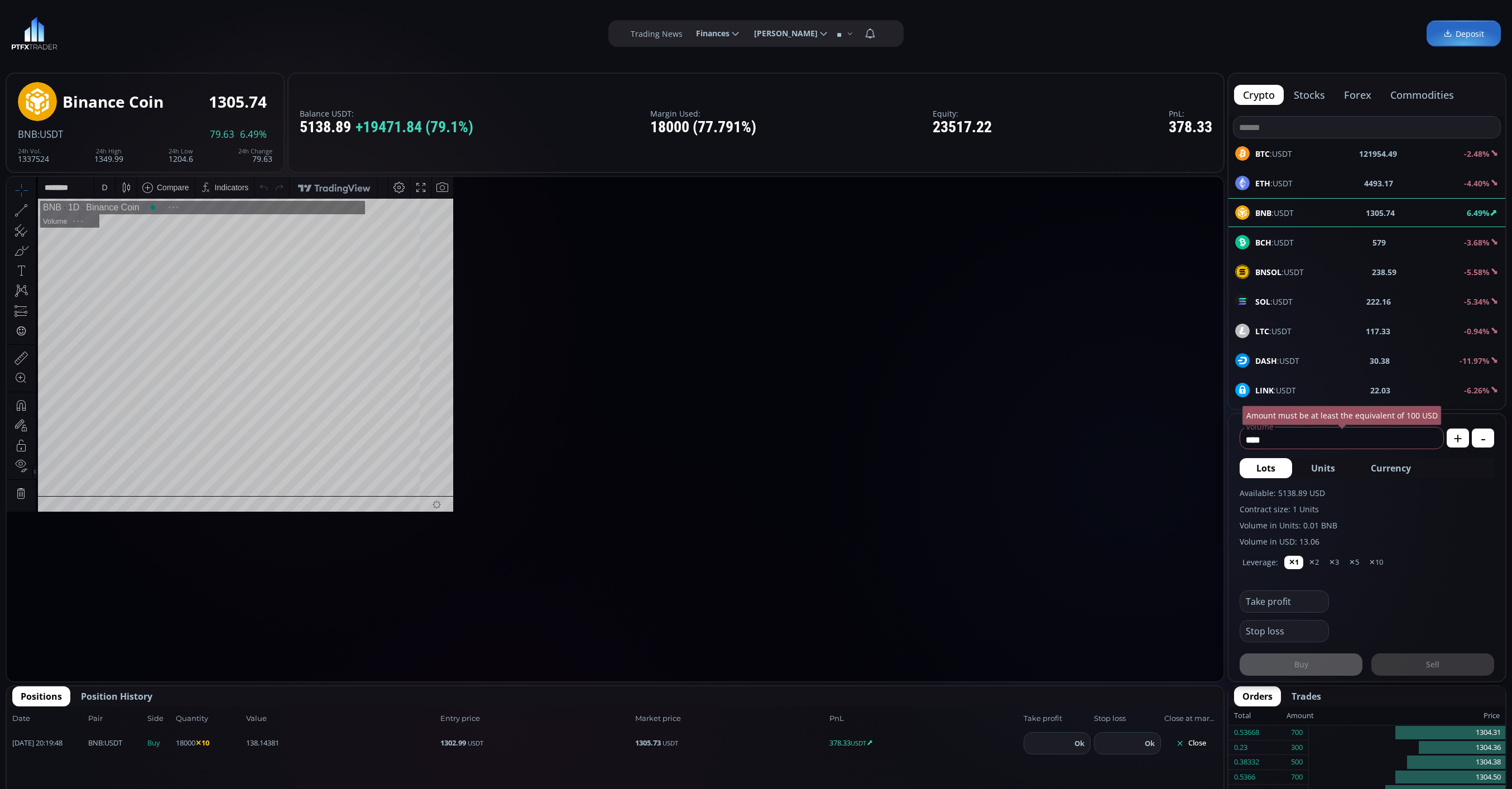
scroll to position [160, 0]
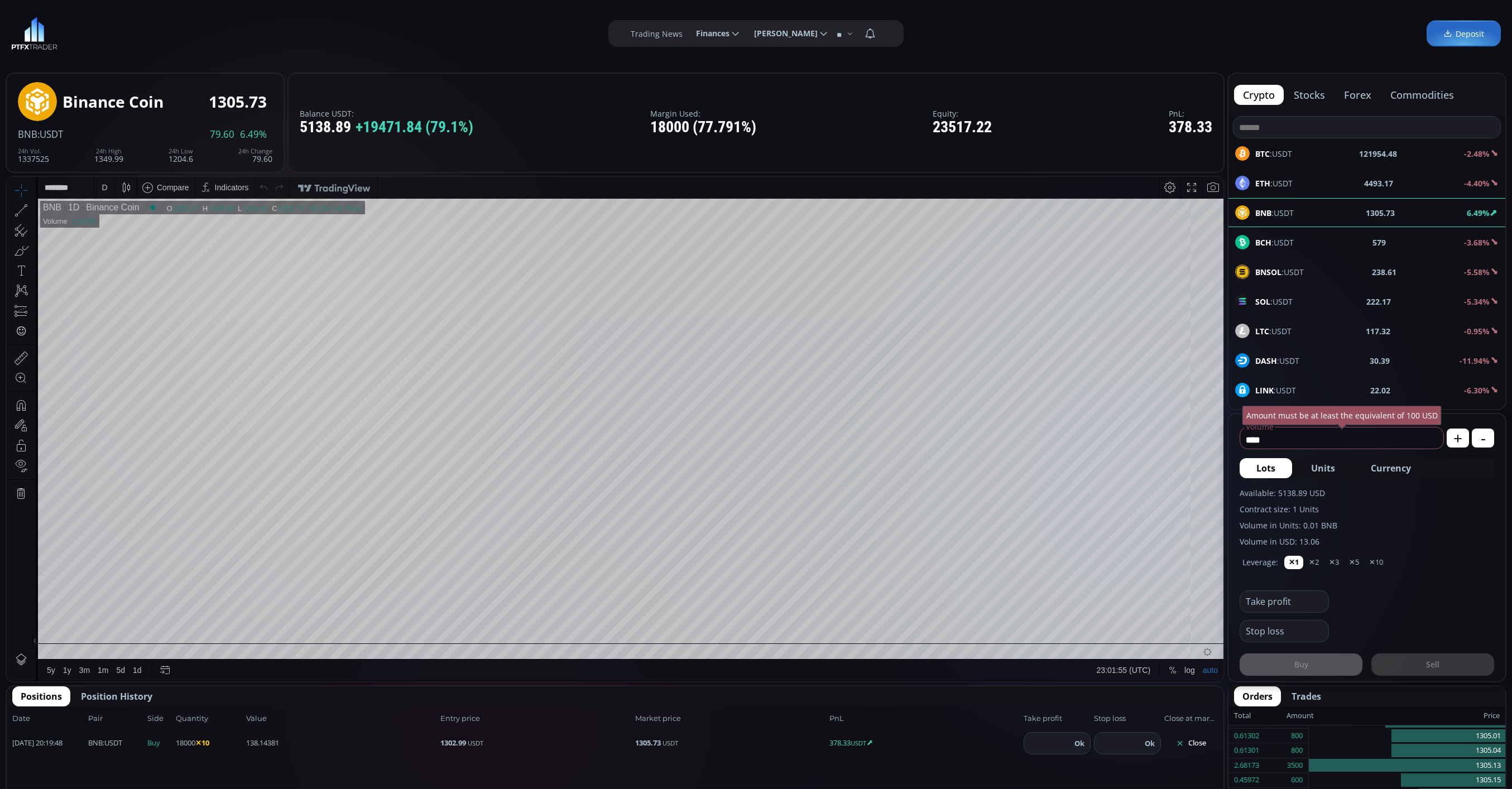
click at [106, 188] on div "D" at bounding box center [104, 188] width 6 height 9
click at [119, 231] on div "1 minute" at bounding box center [116, 228] width 30 height 9
click at [108, 188] on div "1 m" at bounding box center [105, 188] width 11 height 9
click at [125, 285] on div "30 minutes" at bounding box center [120, 282] width 38 height 9
click at [112, 183] on div "30 m" at bounding box center [107, 188] width 15 height 9
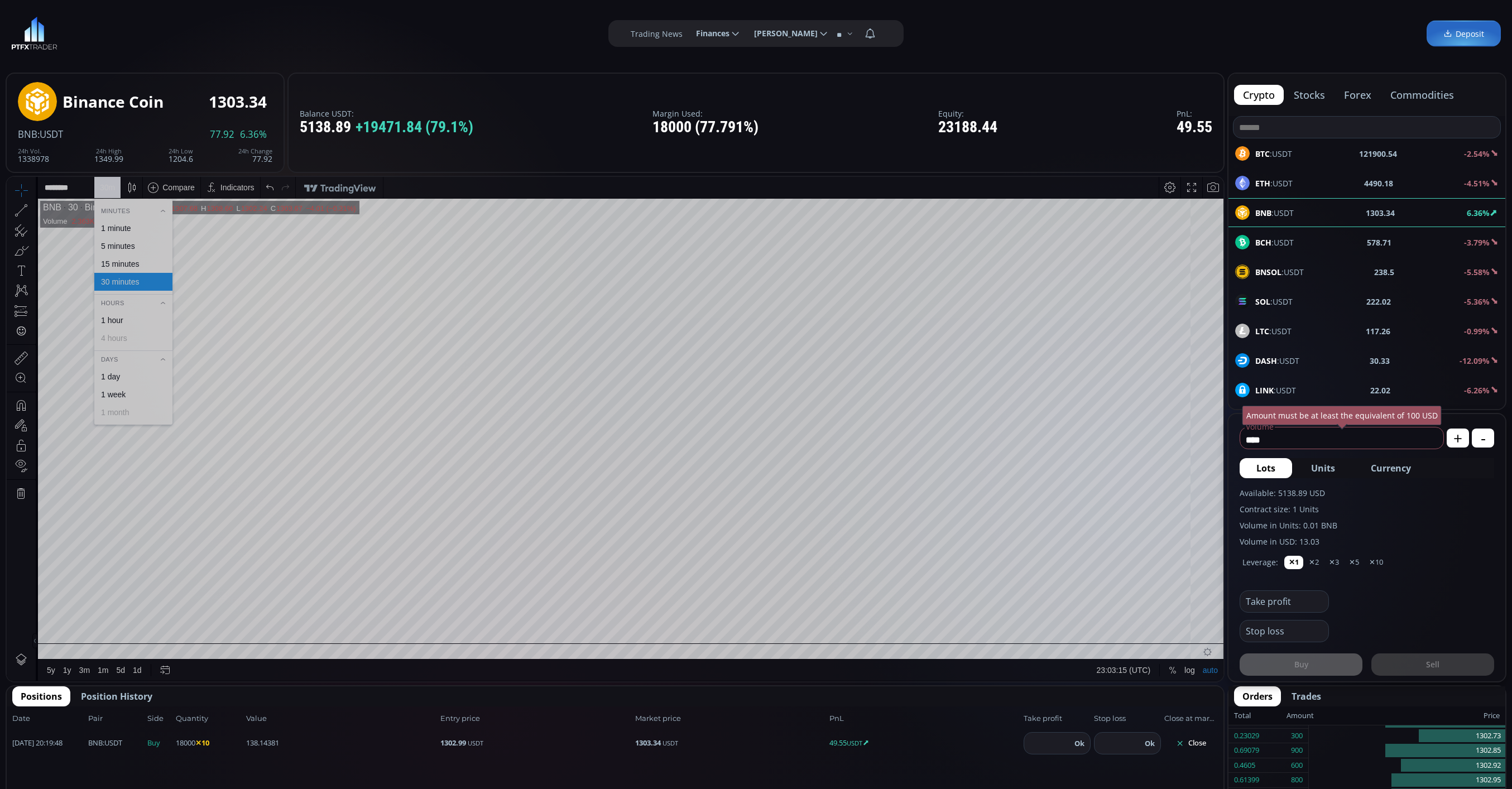
click at [141, 220] on div "1 minute" at bounding box center [133, 228] width 78 height 18
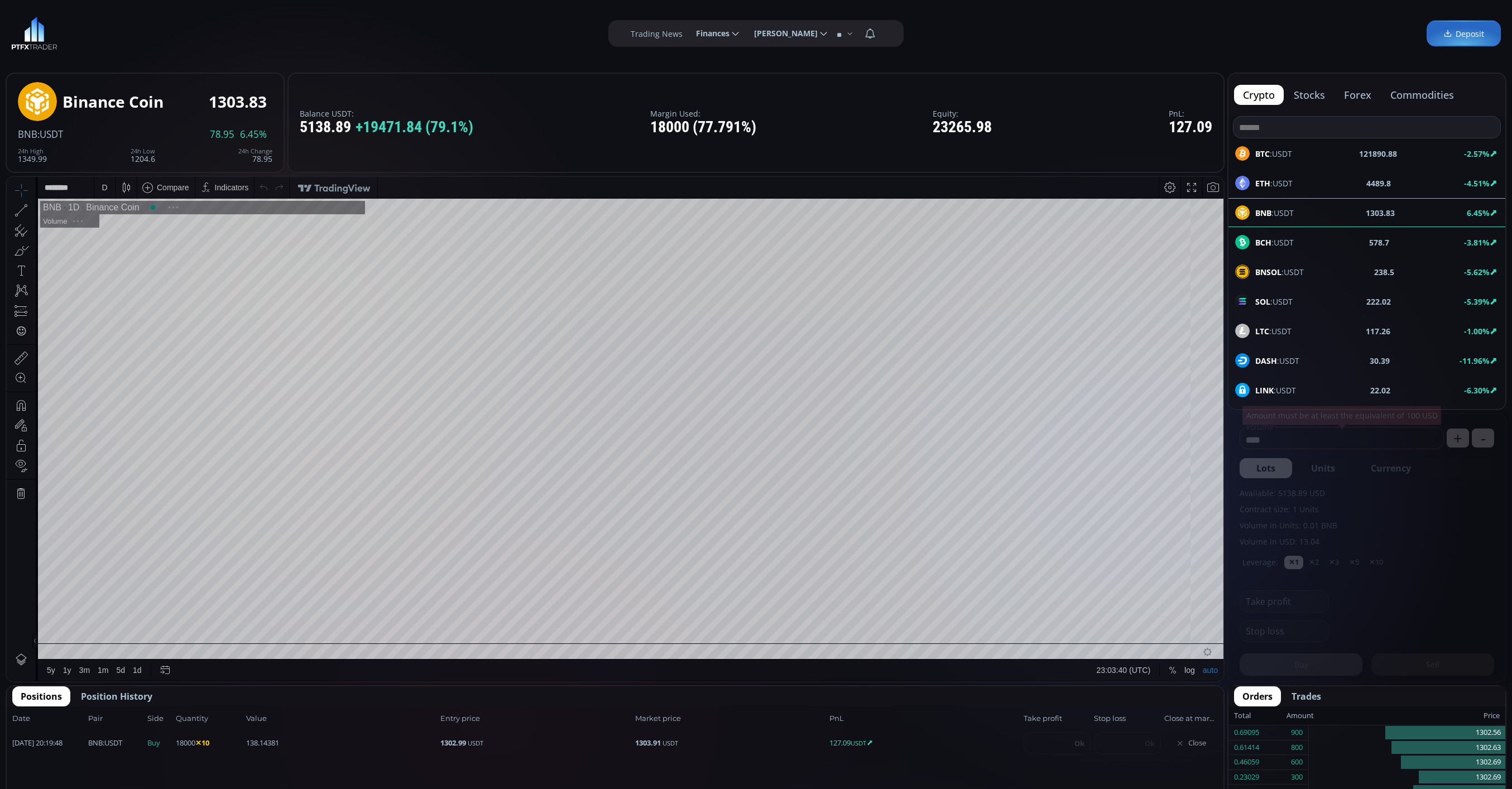
scroll to position [160, 0]
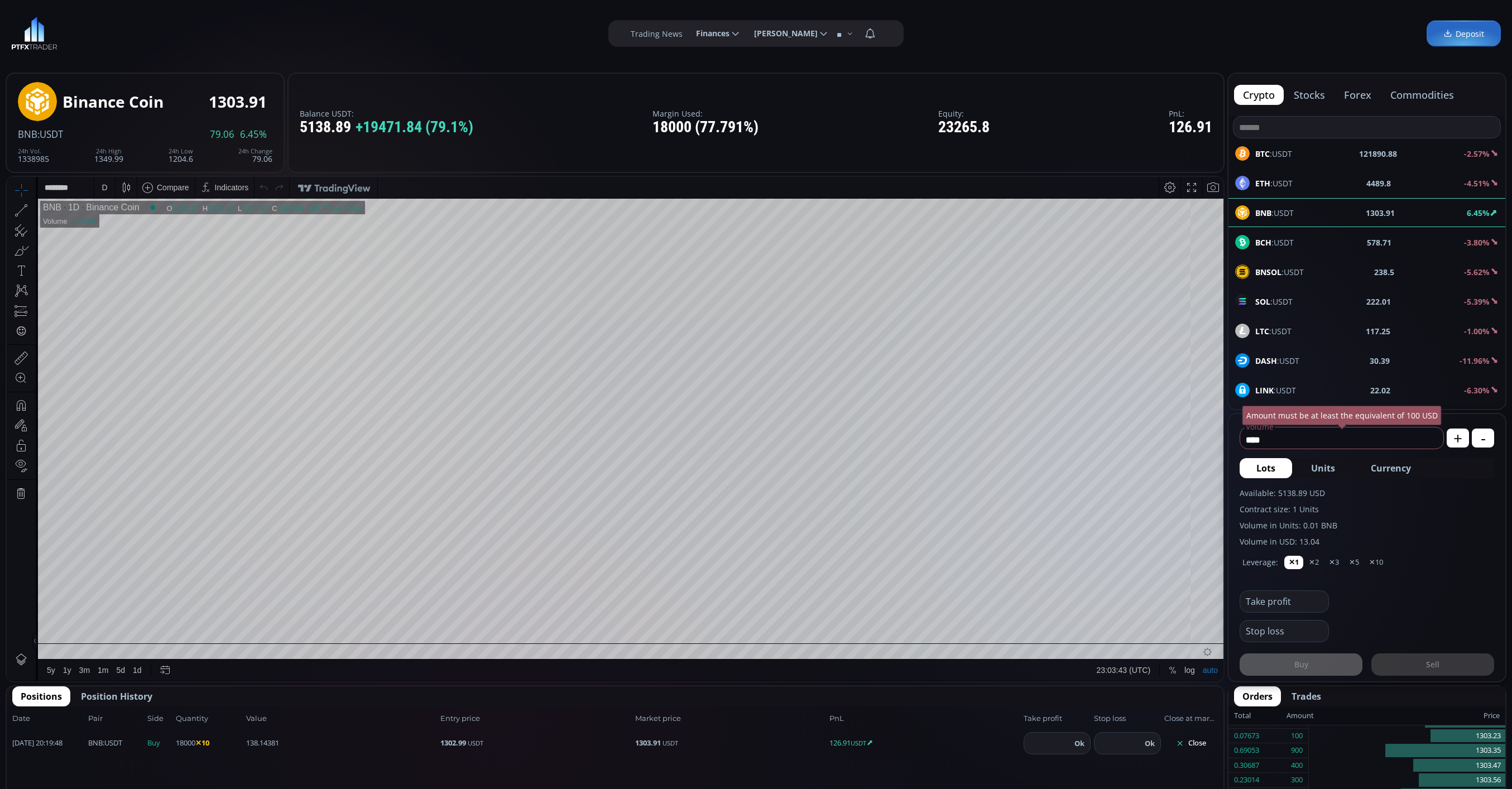
click at [101, 192] on div "D" at bounding box center [104, 188] width 6 height 9
click at [132, 229] on div "1 minute" at bounding box center [132, 228] width 68 height 9
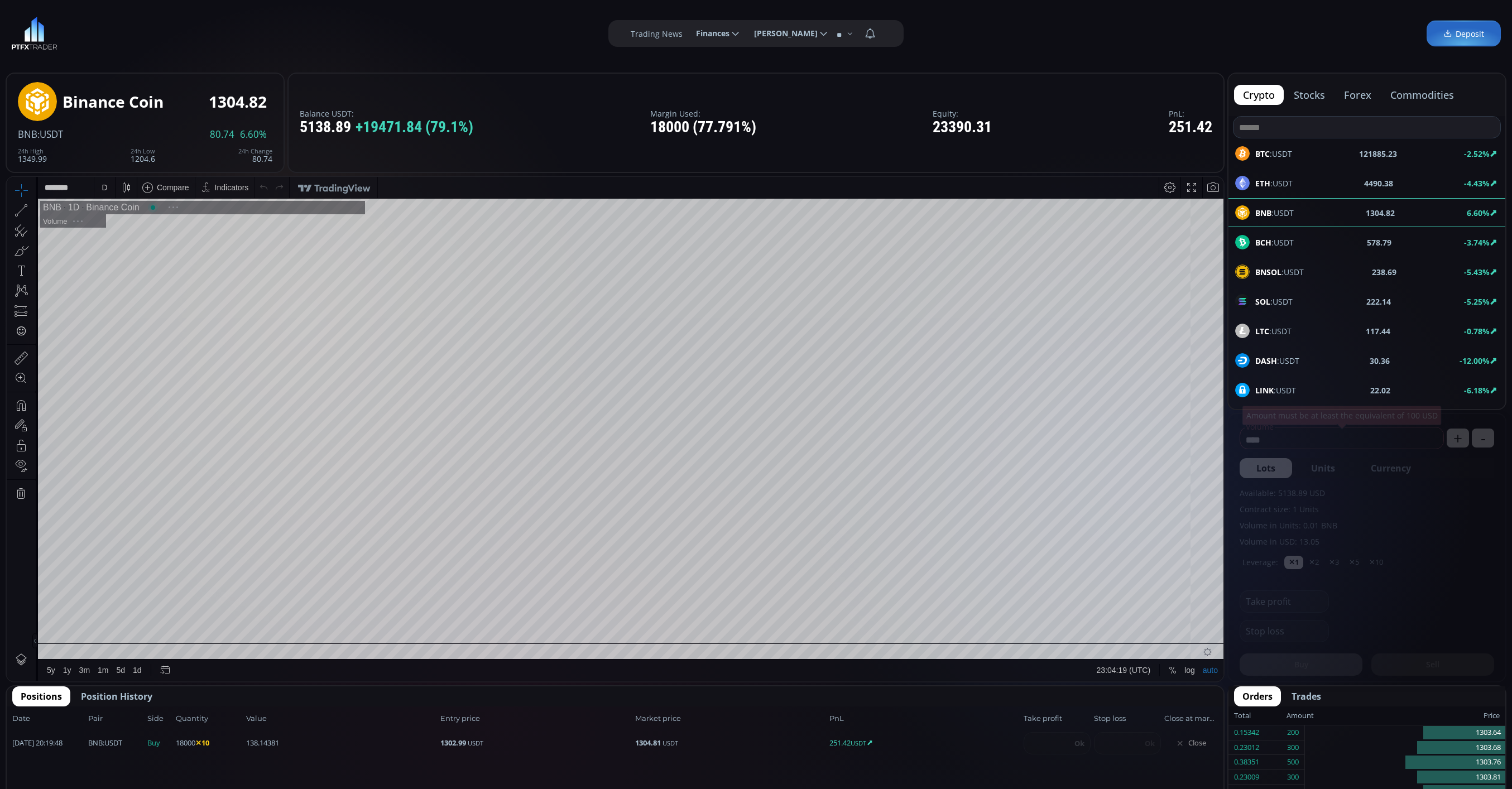
scroll to position [160, 0]
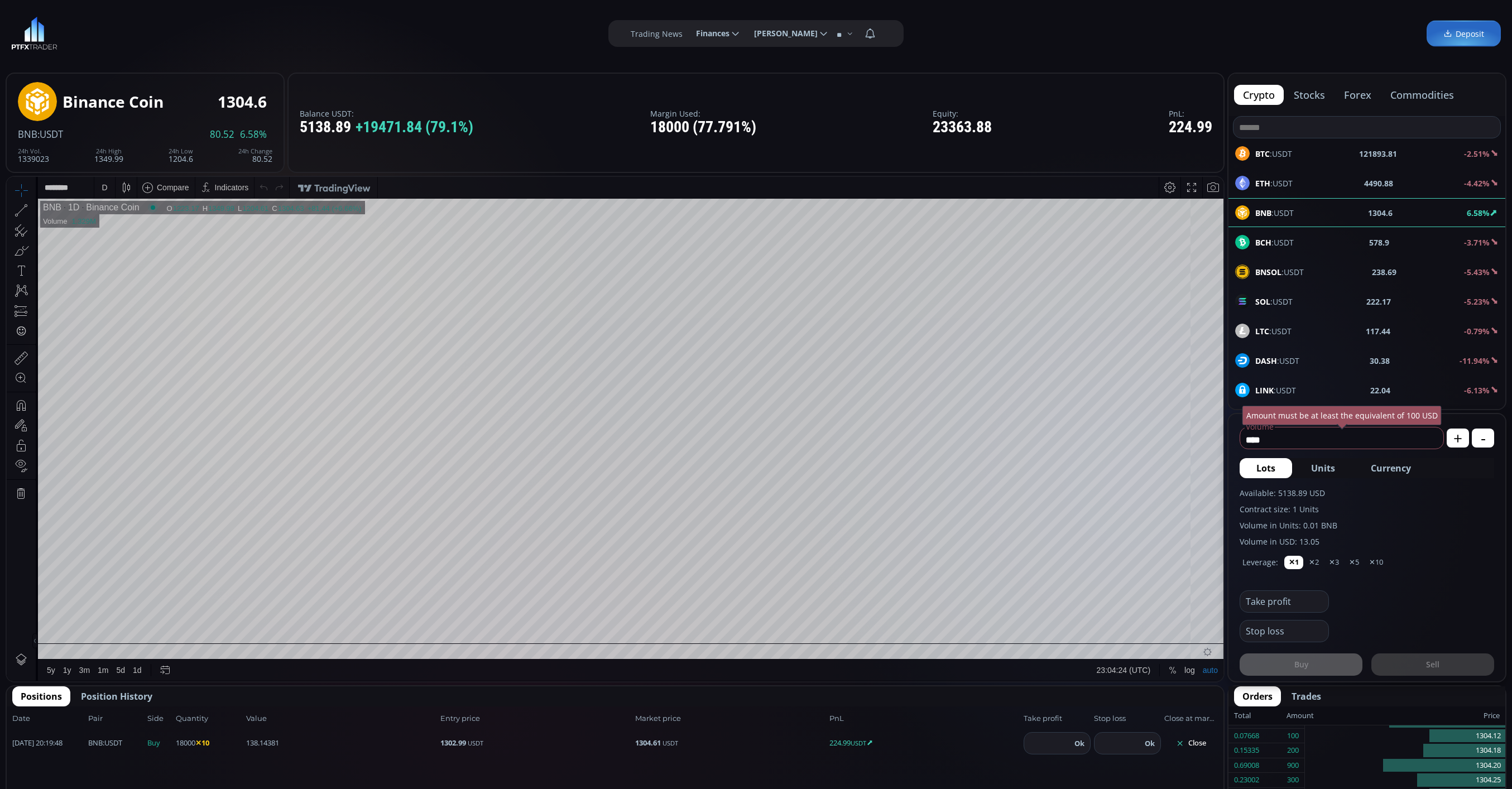
click at [103, 179] on div "D" at bounding box center [104, 188] width 9 height 21
click at [111, 233] on div "1 minute" at bounding box center [133, 228] width 78 height 18
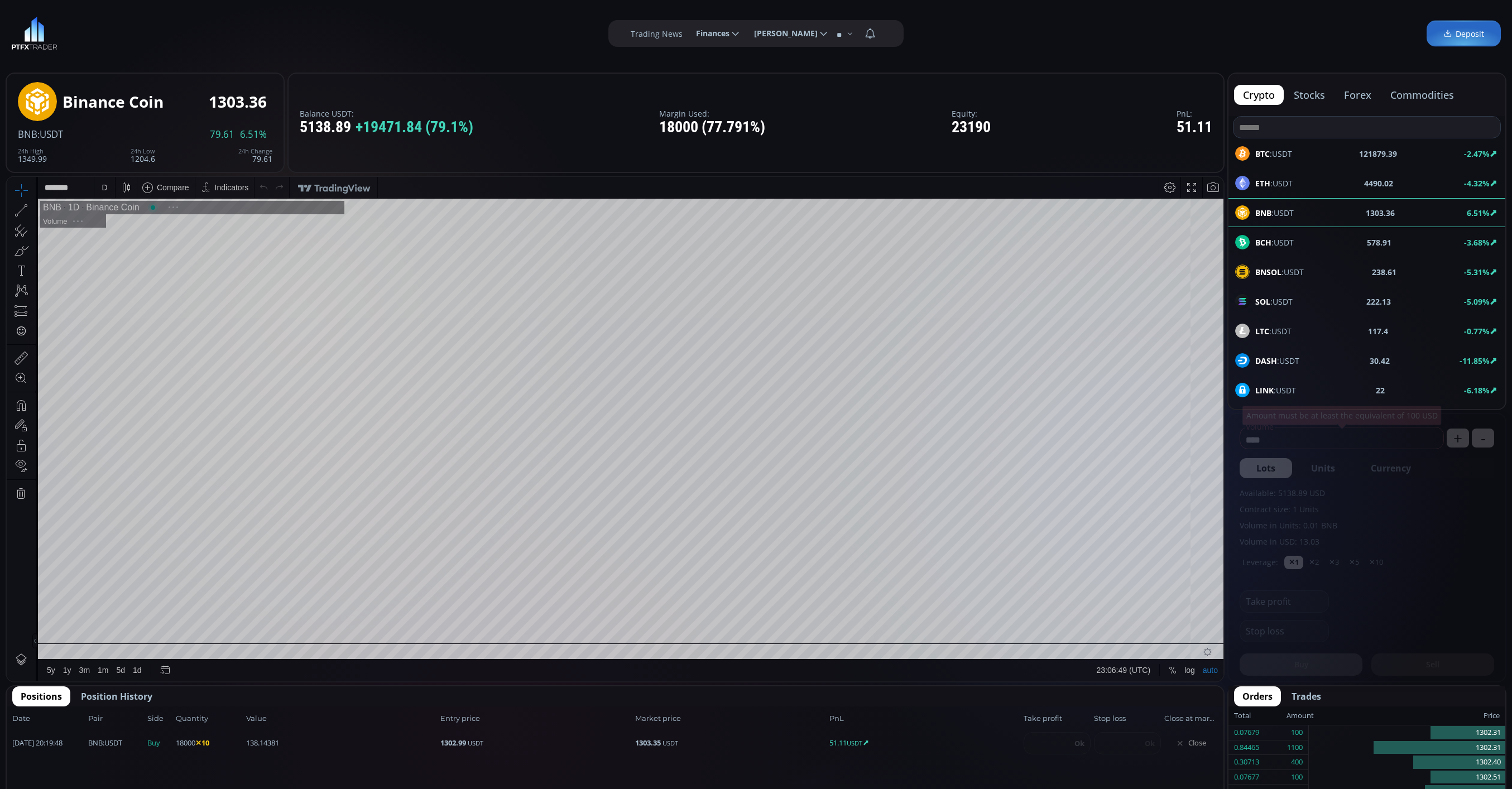
scroll to position [160, 0]
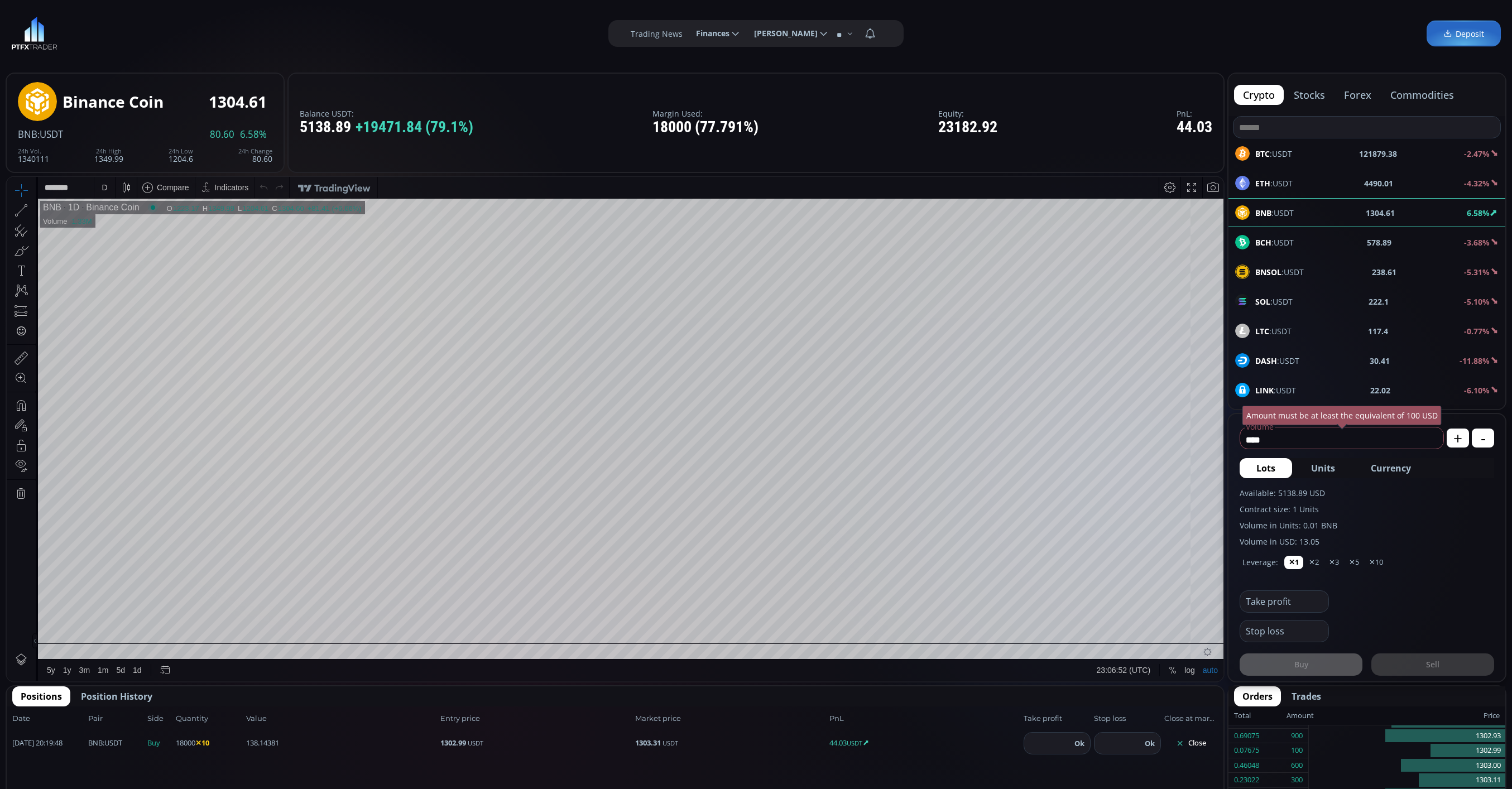
click at [98, 187] on div "D" at bounding box center [104, 188] width 21 height 21
click at [121, 224] on div "1 minute" at bounding box center [116, 228] width 30 height 9
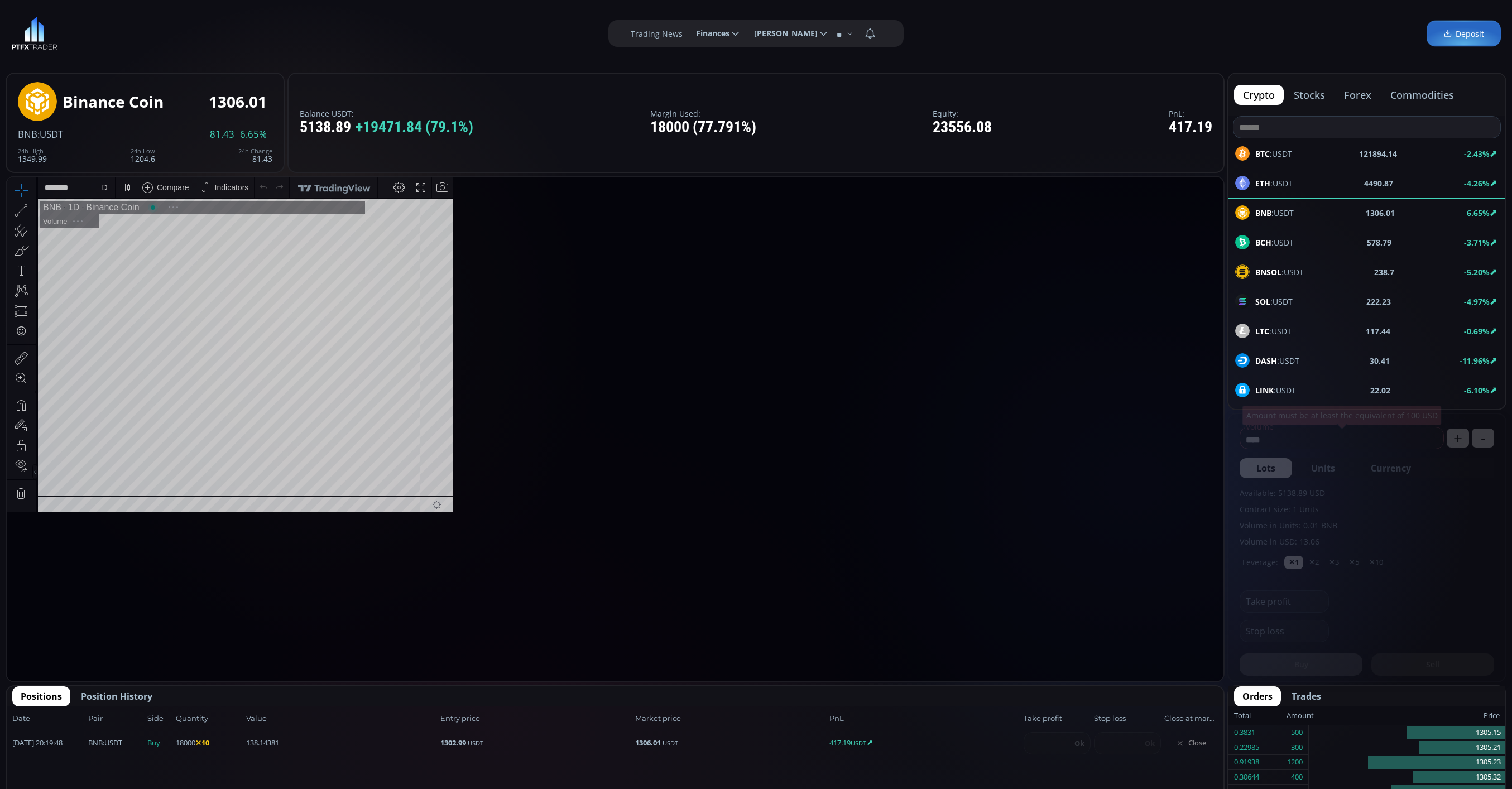
scroll to position [160, 0]
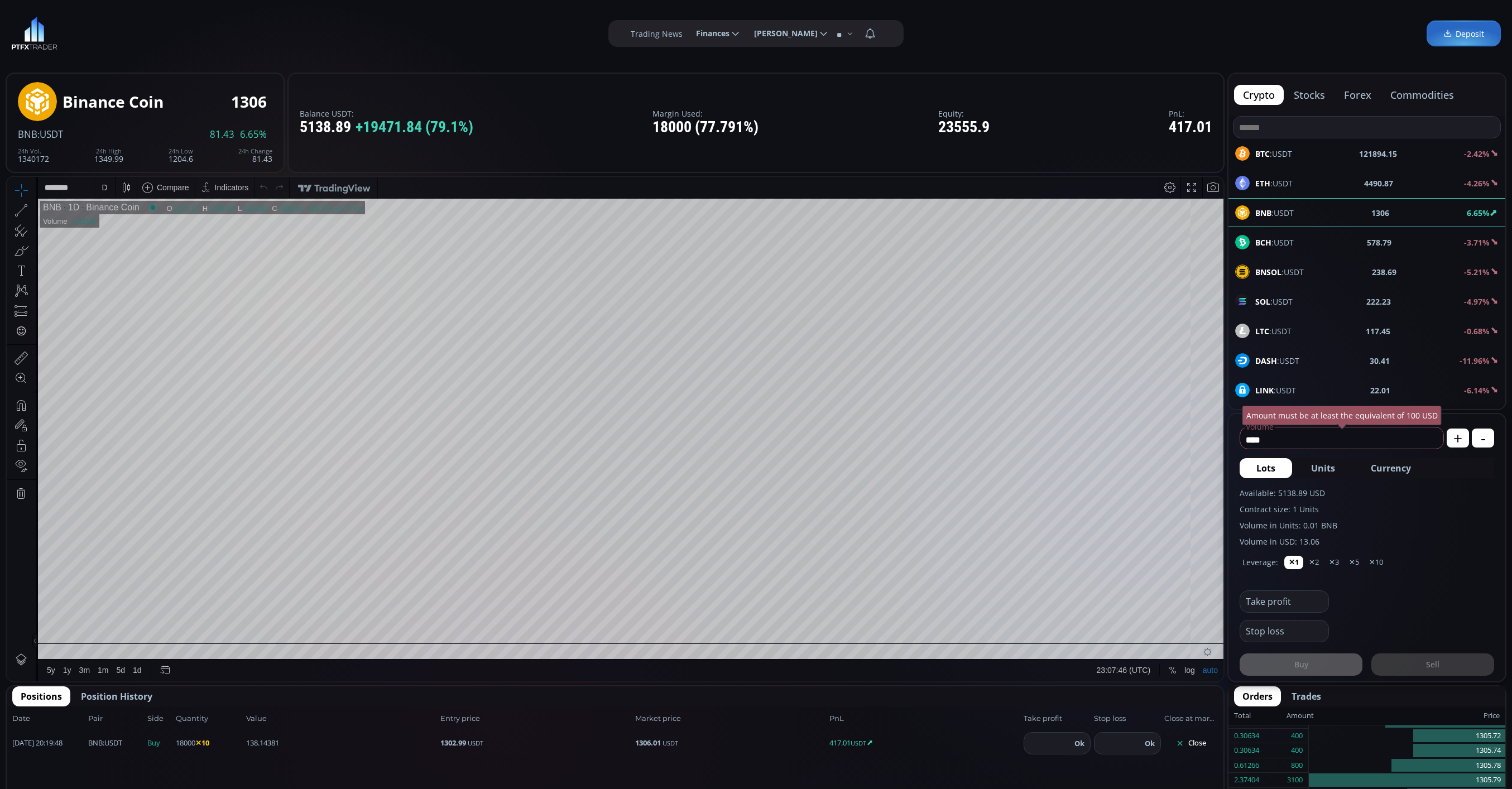
click at [102, 185] on div "D" at bounding box center [104, 188] width 6 height 9
click at [121, 230] on div "1 minute" at bounding box center [116, 228] width 30 height 9
click at [141, 706] on div "Date Pair Side Value Quantity Entry price Market price PnL Take profit Stop los…" at bounding box center [614, 718] width 1217 height 24
click at [124, 701] on span "Position History" at bounding box center [116, 696] width 71 height 14
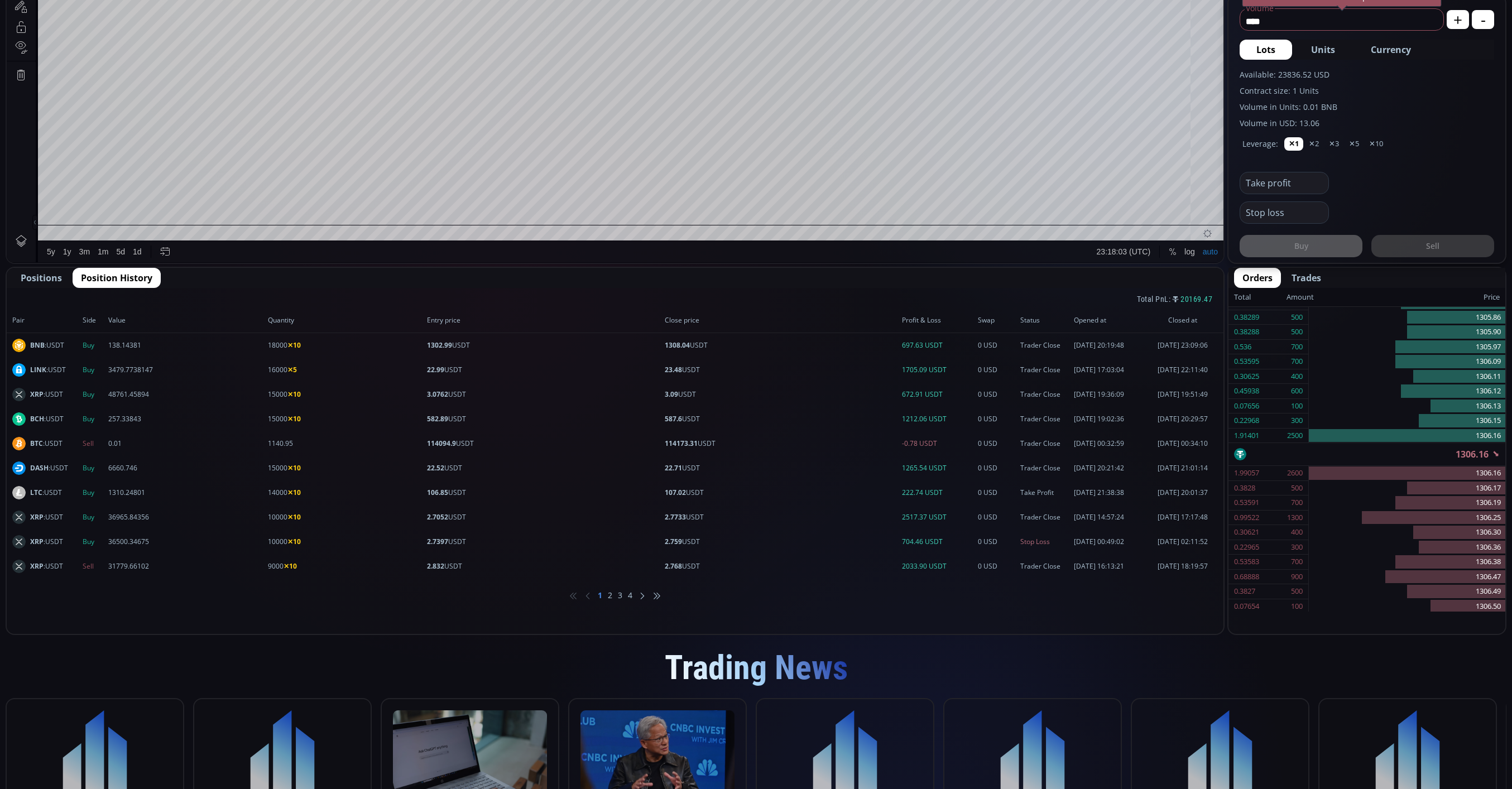
scroll to position [168, 0]
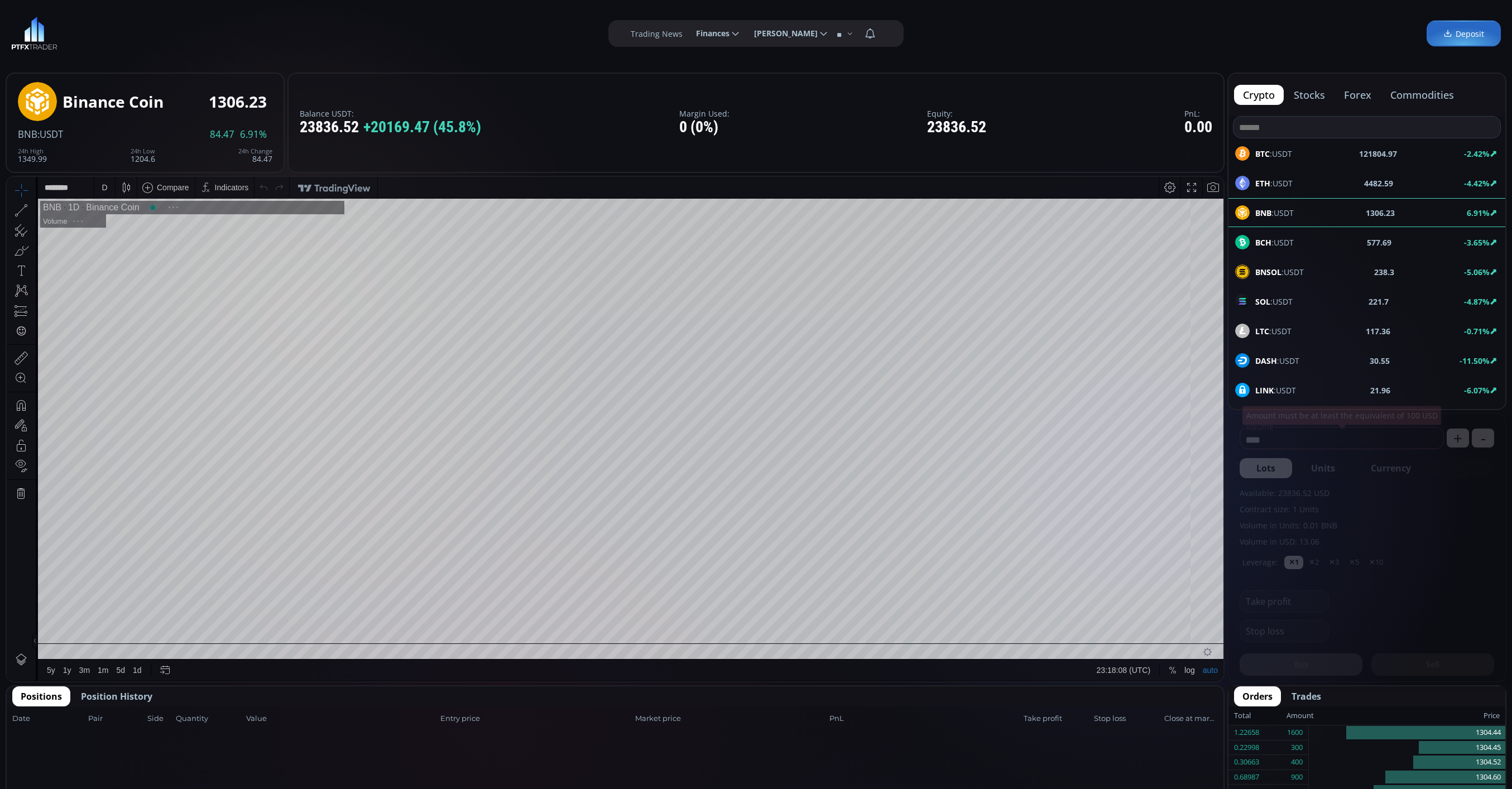
scroll to position [160, 0]
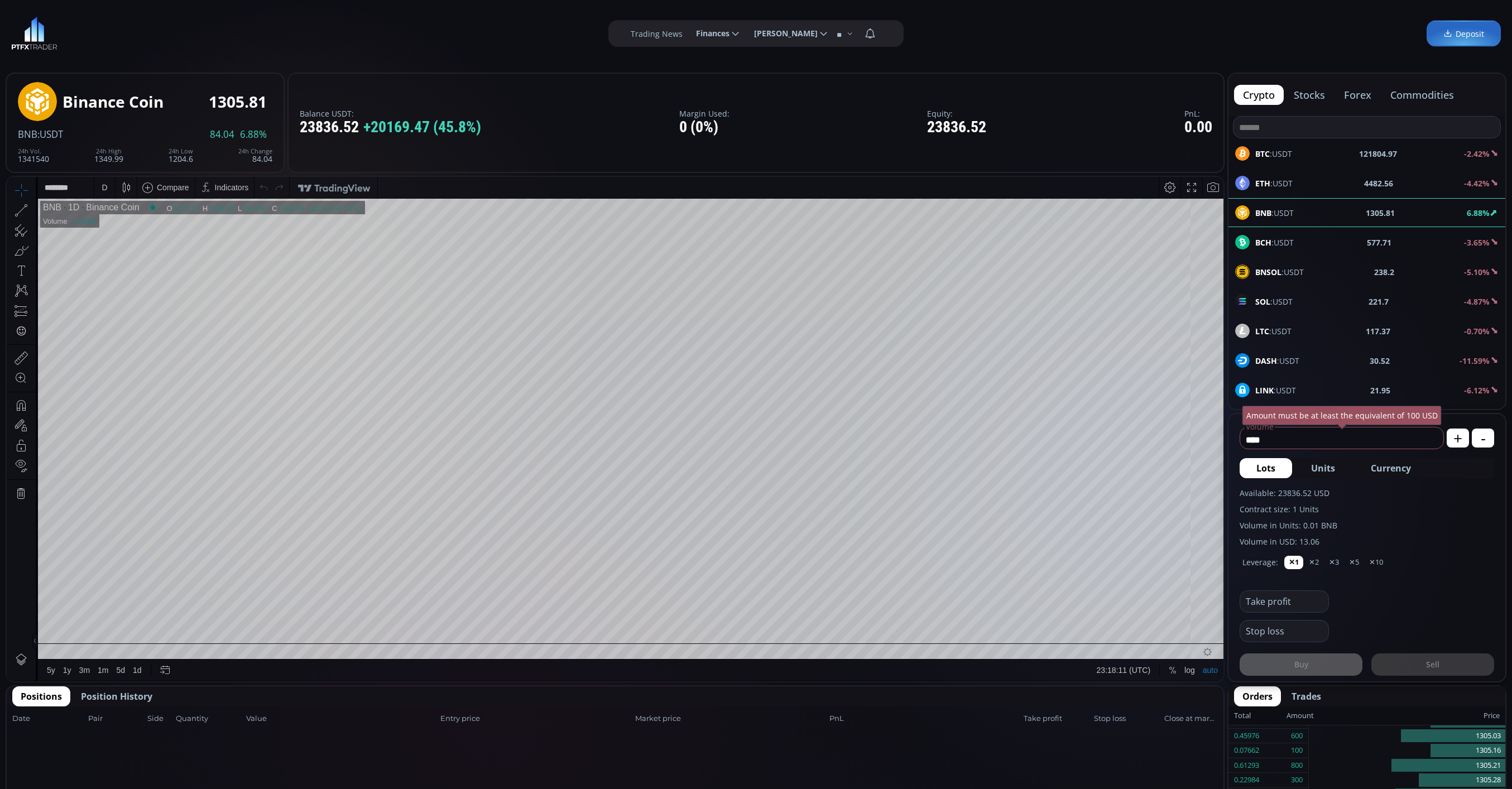
click at [105, 190] on div "D" at bounding box center [104, 188] width 6 height 9
click at [142, 225] on div "1 minute" at bounding box center [132, 228] width 68 height 9
click at [1254, 147] on div "BTC :USDT" at bounding box center [1264, 153] width 57 height 14
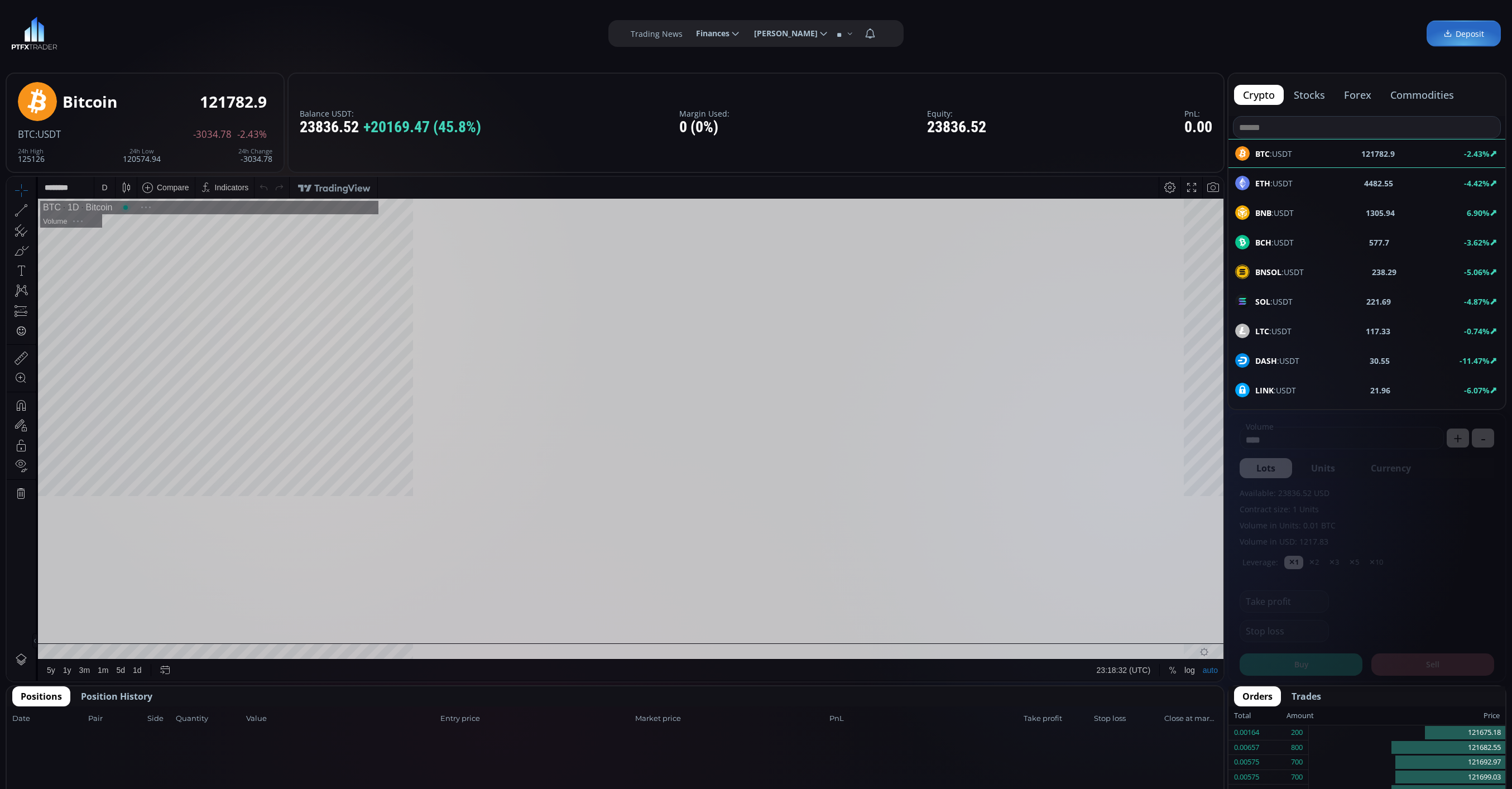
scroll to position [160, 0]
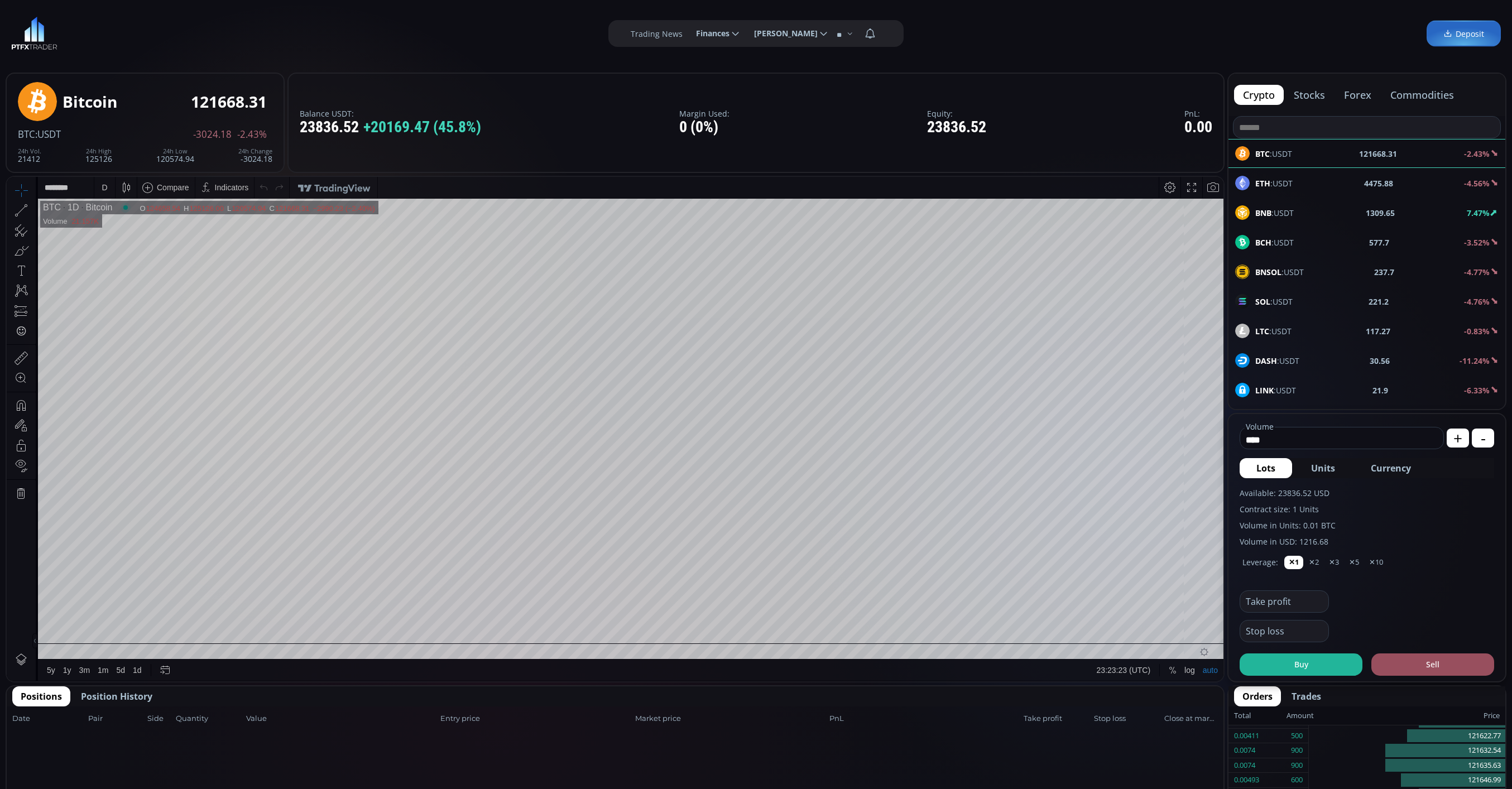
click at [106, 190] on div "D" at bounding box center [104, 188] width 6 height 9
click at [124, 222] on div "1 minute" at bounding box center [133, 228] width 78 height 18
click at [103, 686] on button "Position History" at bounding box center [117, 696] width 88 height 20
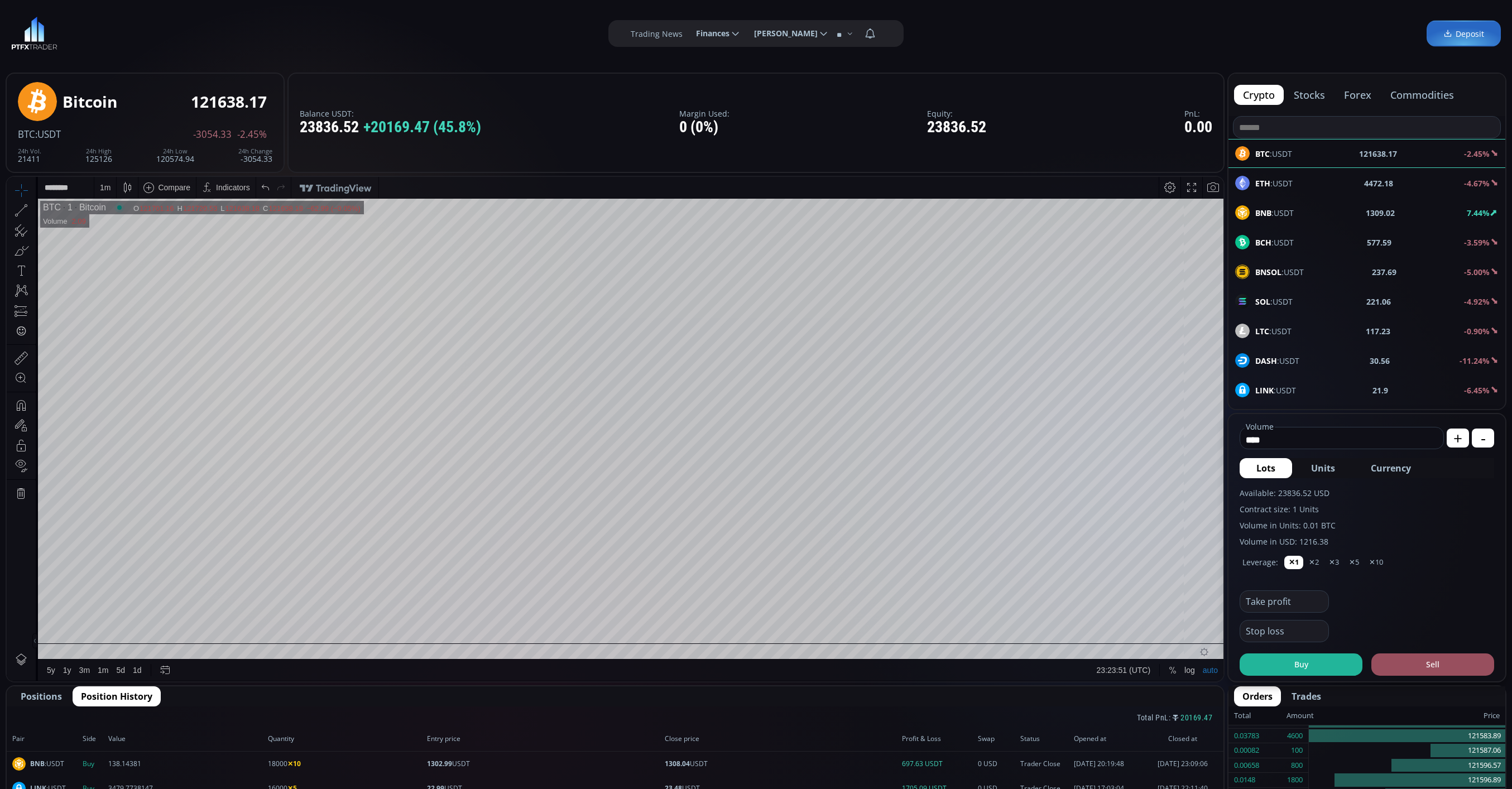
scroll to position [335, 0]
